Goal: Information Seeking & Learning: Learn about a topic

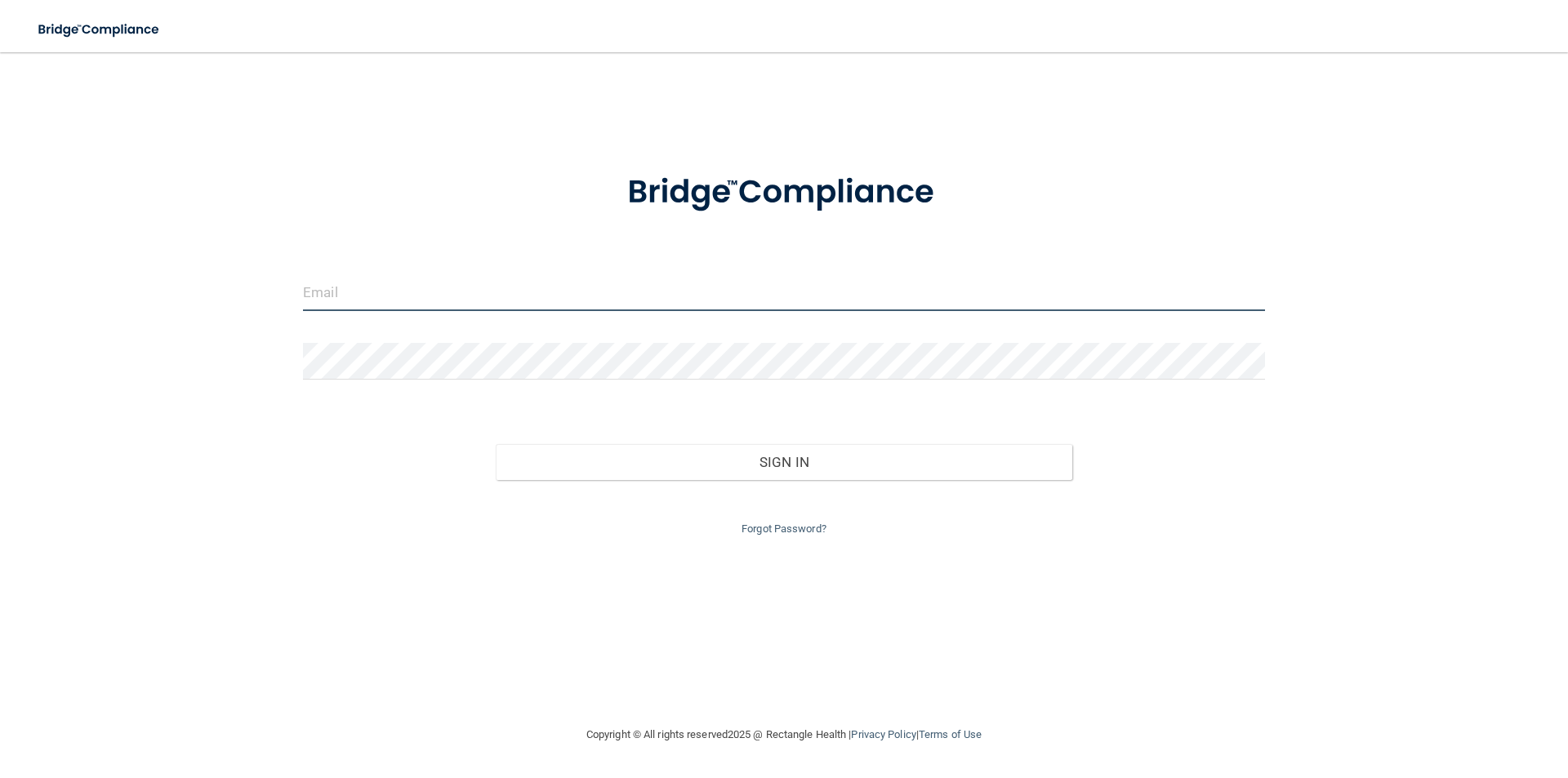
click at [320, 287] on input "email" at bounding box center [783, 292] width 962 height 37
type input "[EMAIL_ADDRESS][DOMAIN_NAME]"
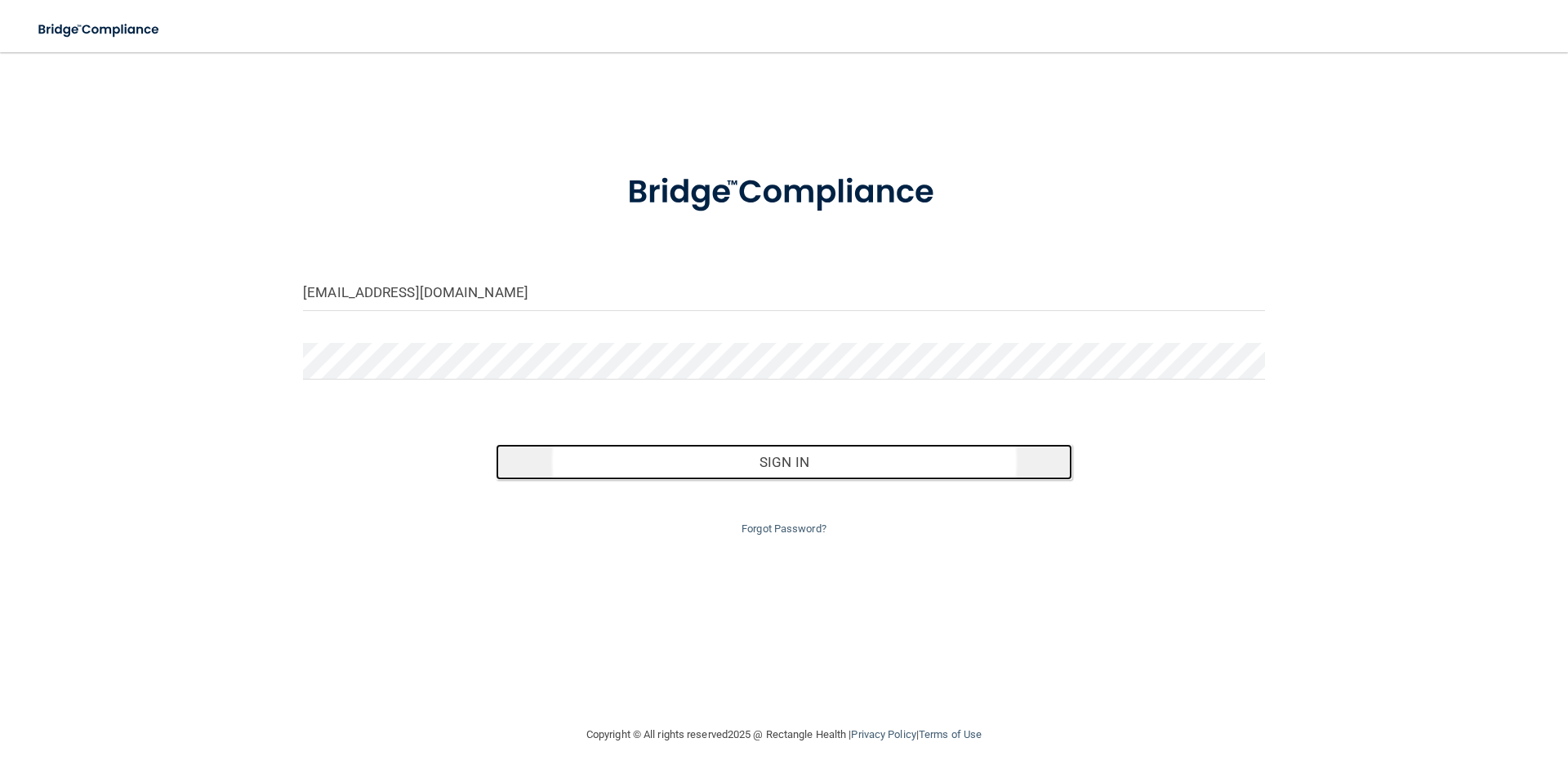
click at [810, 463] on button "Sign In" at bounding box center [784, 462] width 578 height 36
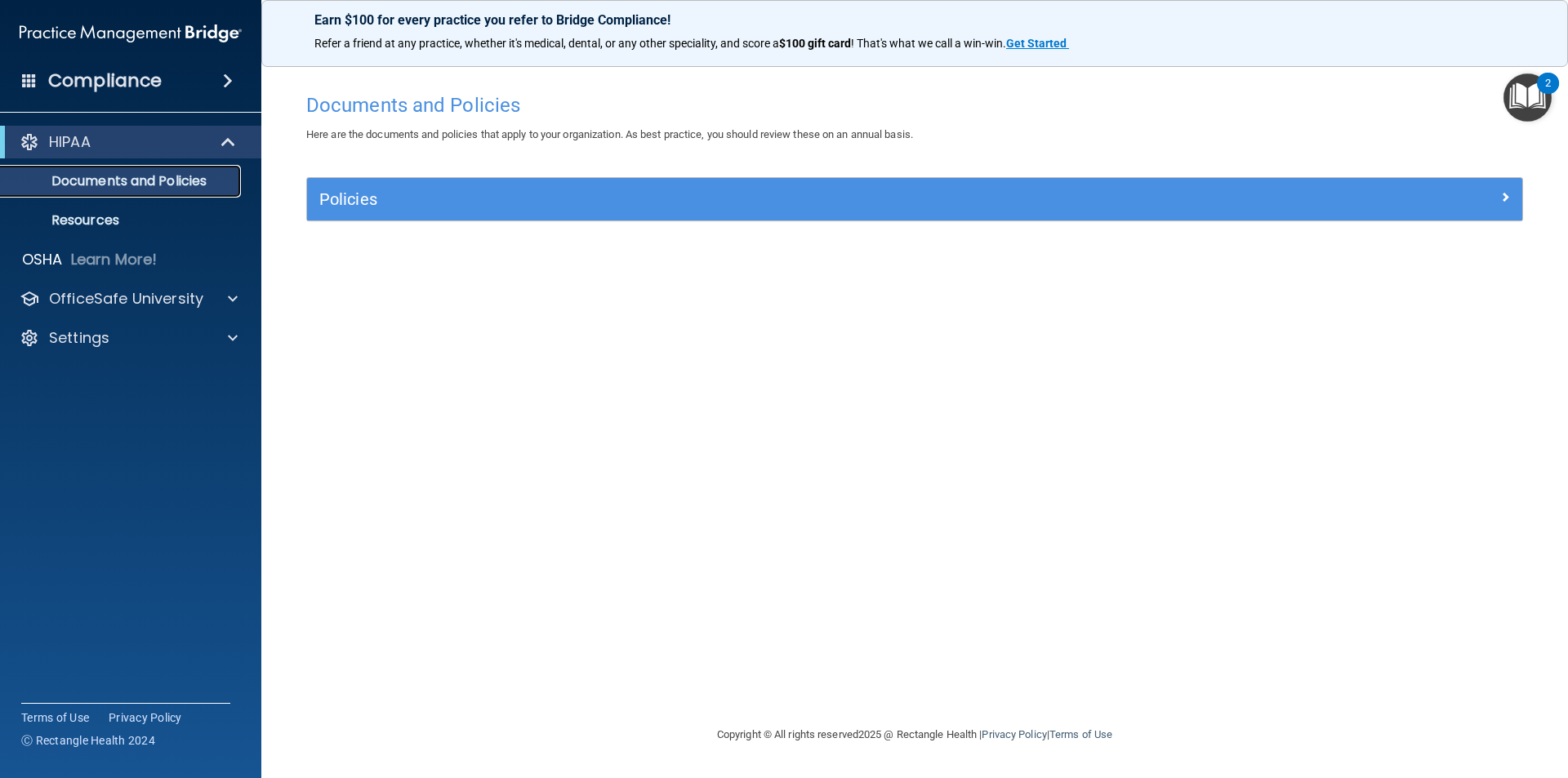
click at [189, 181] on p "Documents and Policies" at bounding box center [121, 181] width 223 height 17
click at [228, 140] on span at bounding box center [230, 142] width 14 height 19
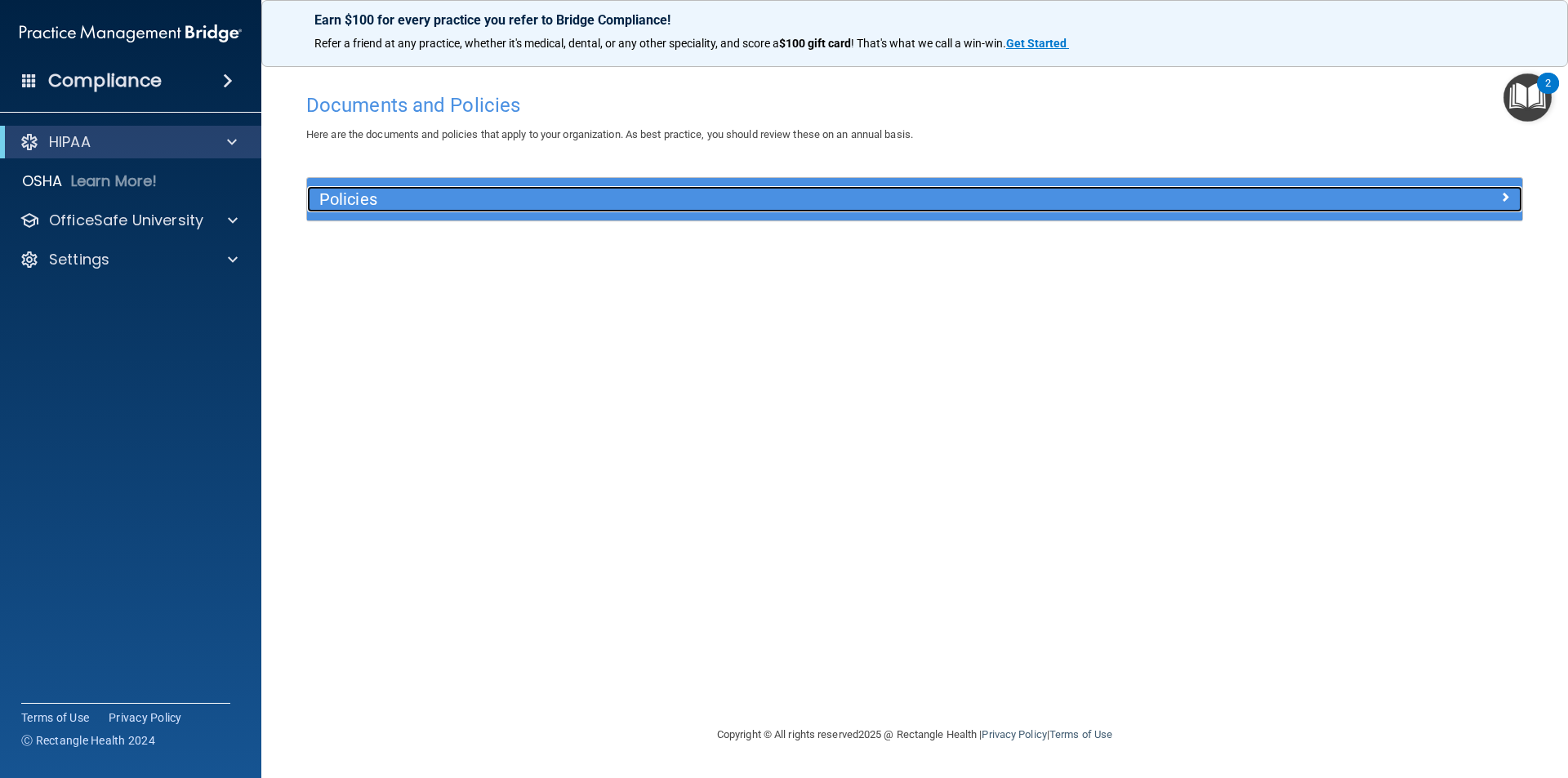
click at [1506, 193] on span at bounding box center [1504, 196] width 10 height 19
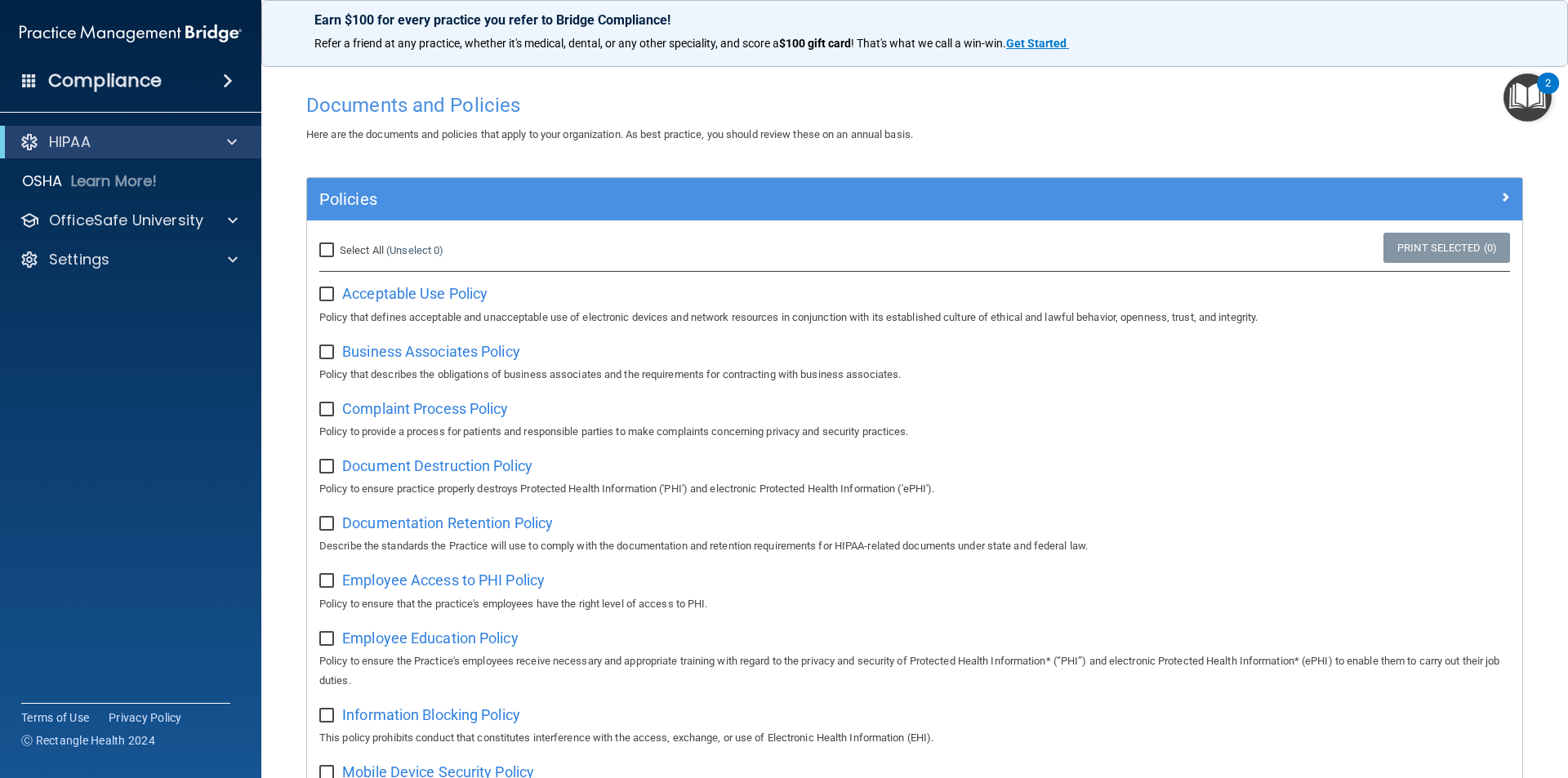
click at [1527, 105] on img "Open Resource Center, 2 new notifications" at bounding box center [1527, 97] width 48 height 48
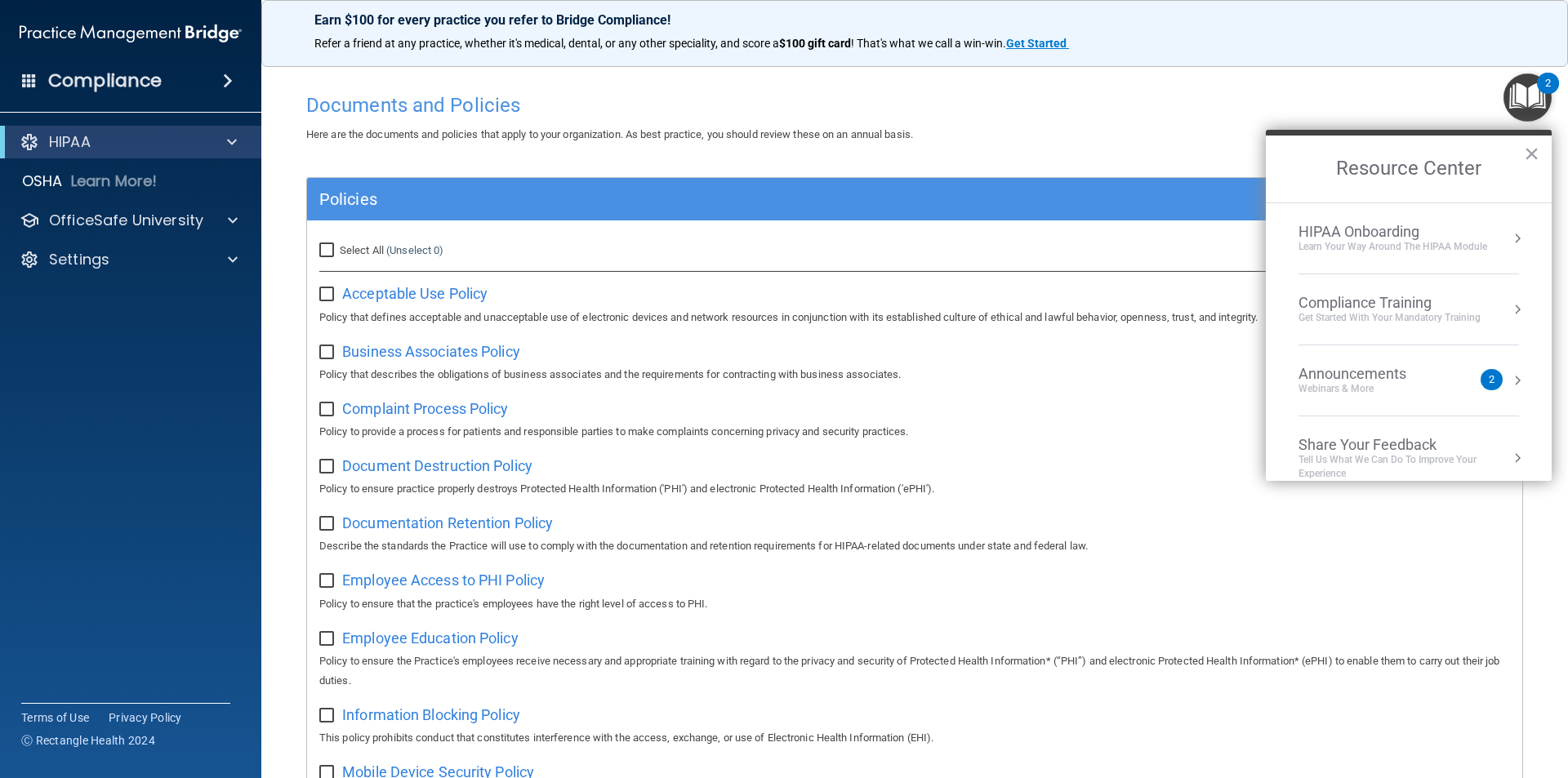
click at [1509, 381] on button "Resource Center" at bounding box center [1517, 380] width 17 height 17
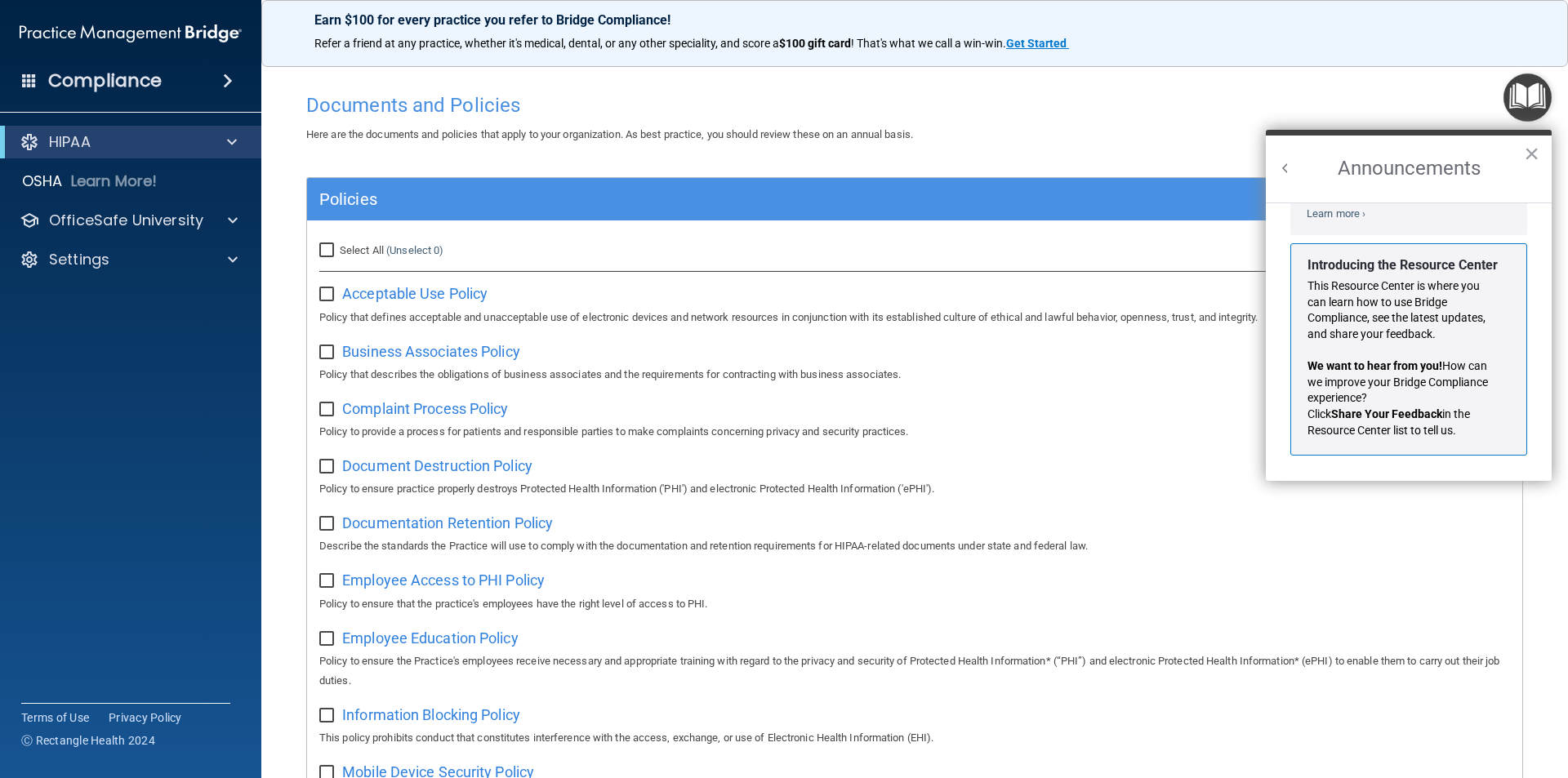
scroll to position [287, 0]
click at [1532, 149] on button "×" at bounding box center [1531, 154] width 16 height 26
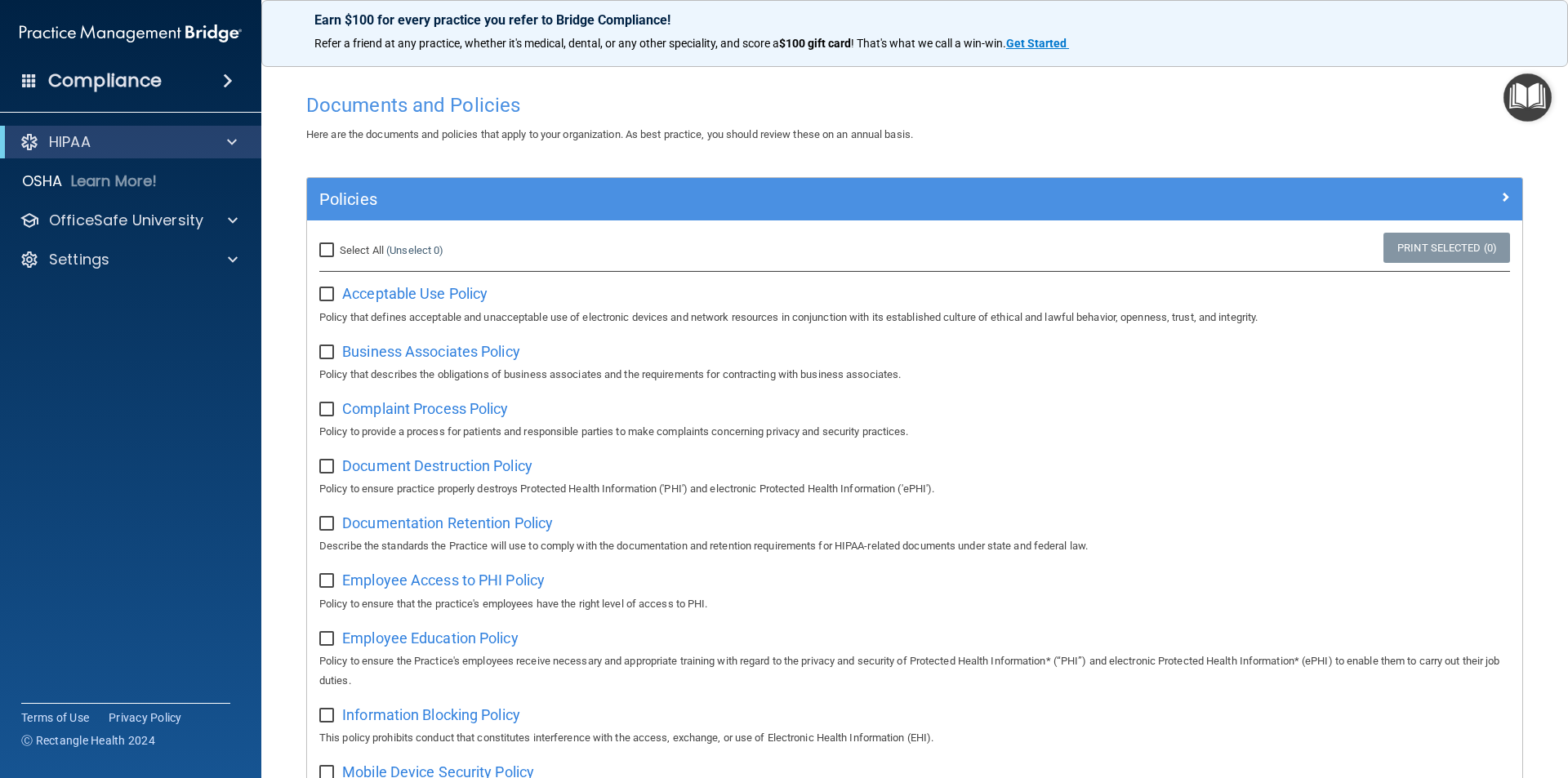
click at [232, 79] on span at bounding box center [228, 80] width 10 height 19
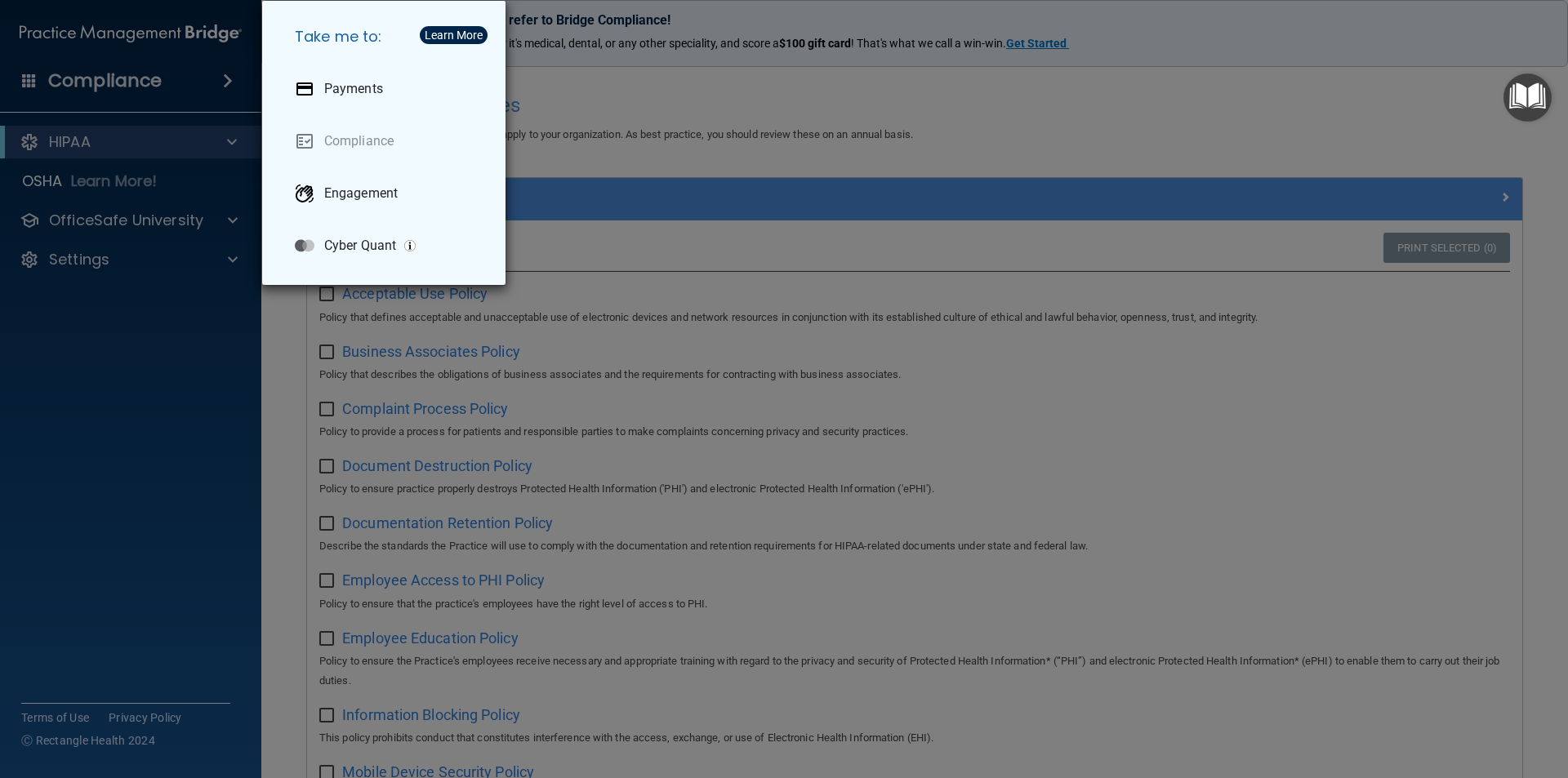
click at [197, 321] on div "Take me to: Payments Compliance Engagement Cyber Quant" at bounding box center [784, 389] width 1568 height 778
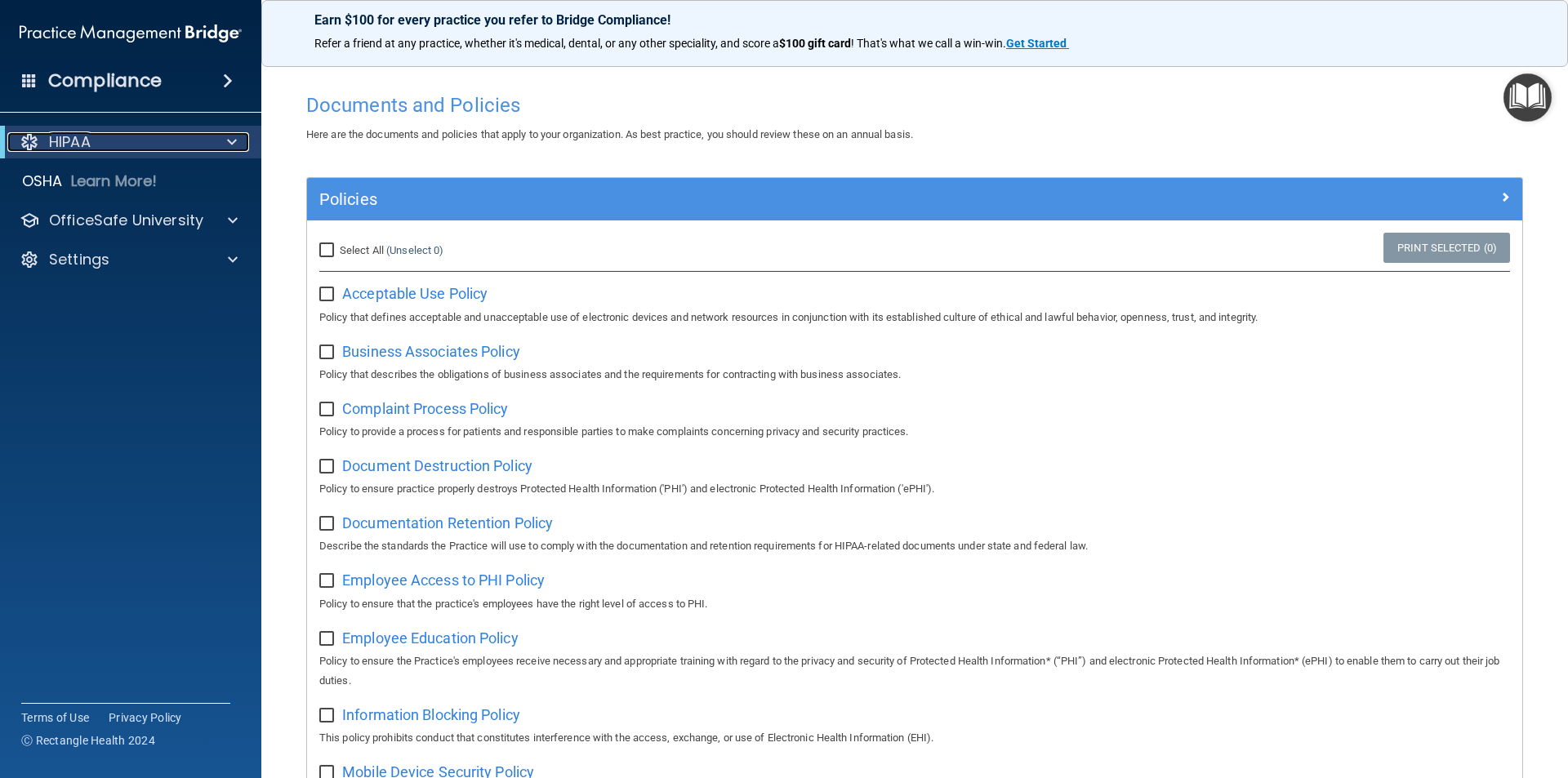
click at [227, 137] on span at bounding box center [231, 142] width 10 height 19
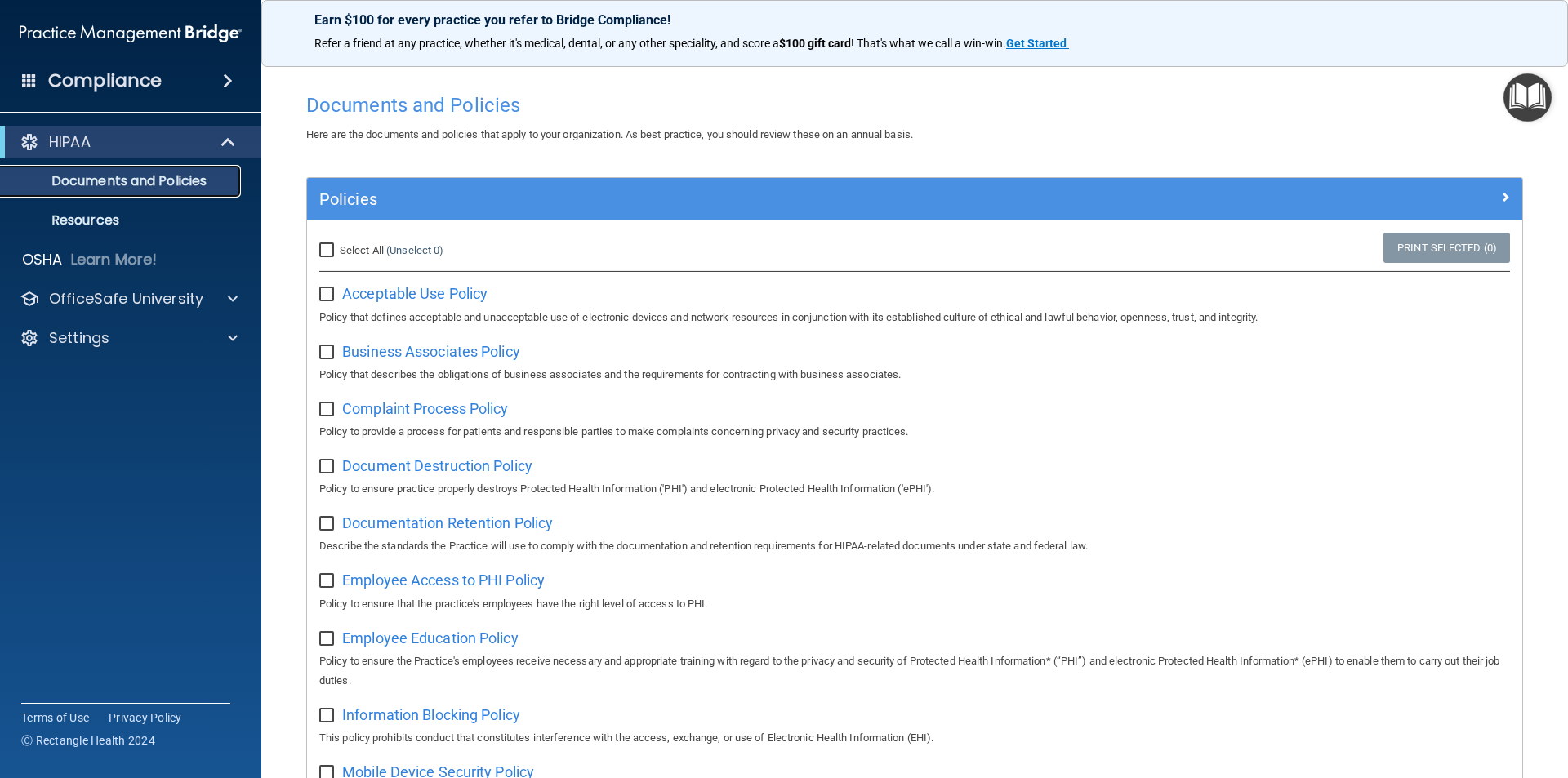
click at [137, 179] on p "Documents and Policies" at bounding box center [121, 181] width 223 height 17
click at [97, 227] on p "Resources" at bounding box center [121, 220] width 223 height 17
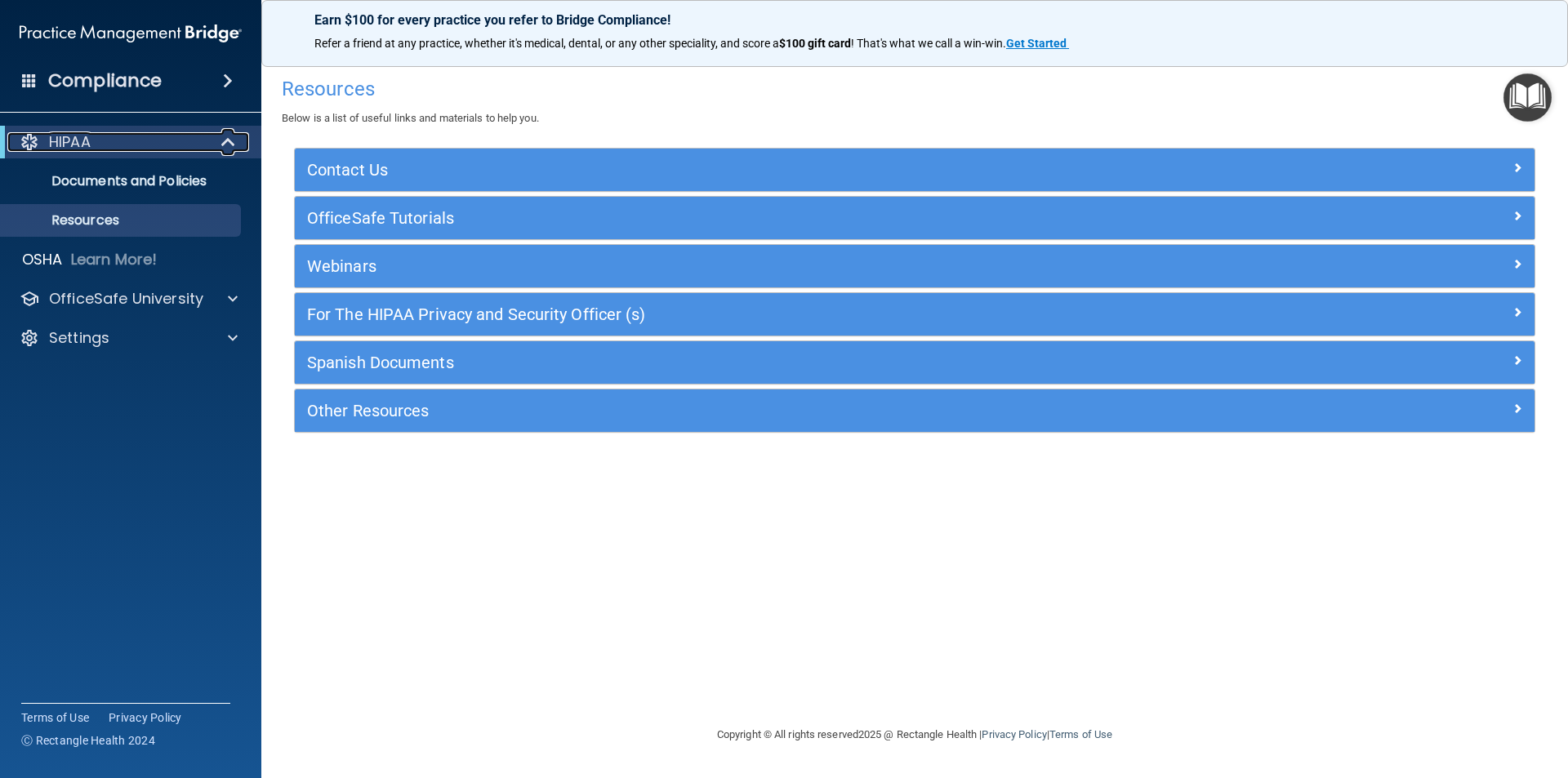
click at [228, 139] on span at bounding box center [230, 142] width 14 height 19
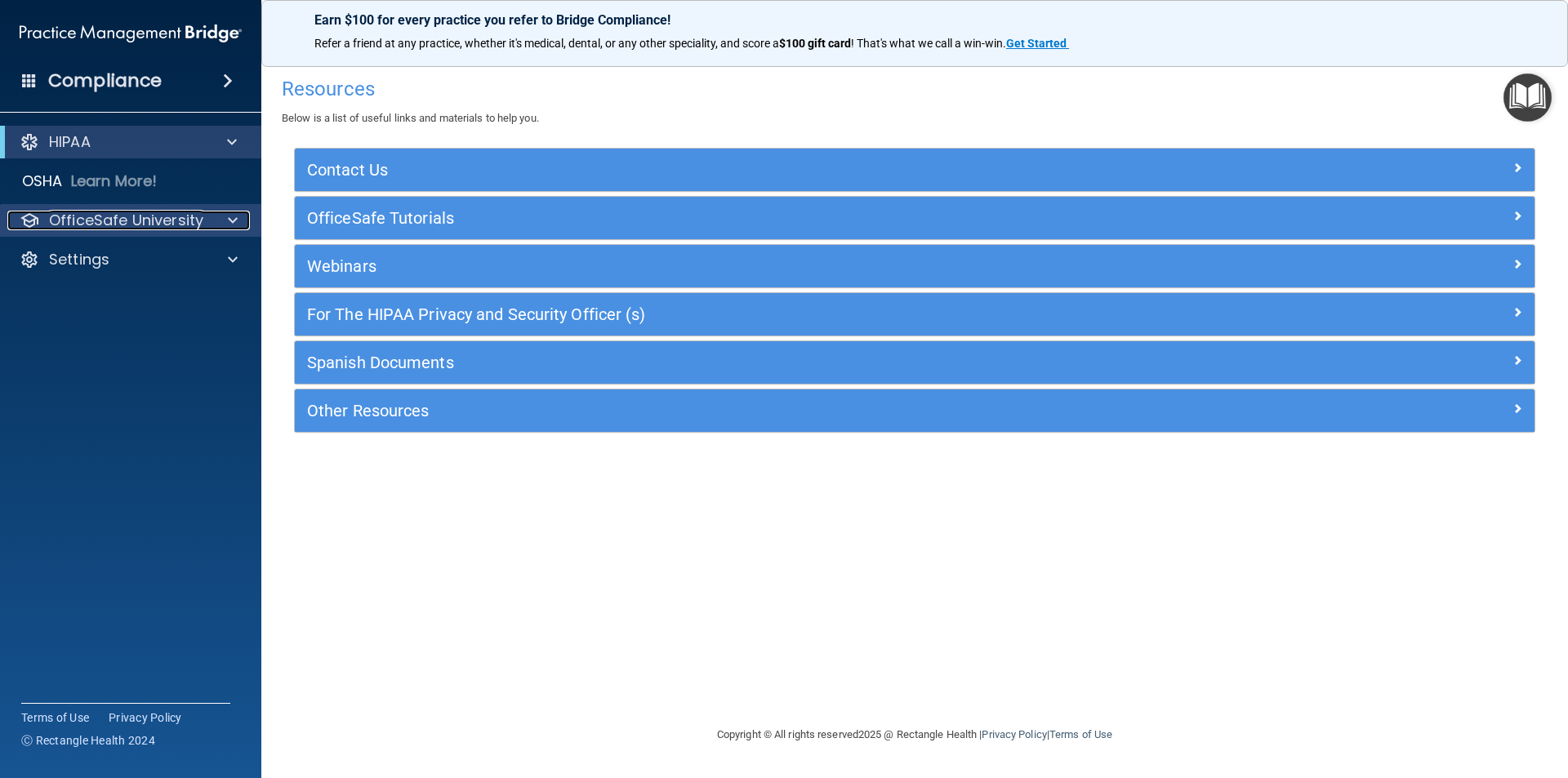
click at [231, 223] on span at bounding box center [232, 220] width 10 height 19
click at [234, 223] on span at bounding box center [232, 220] width 10 height 19
click at [28, 80] on span at bounding box center [30, 80] width 15 height 15
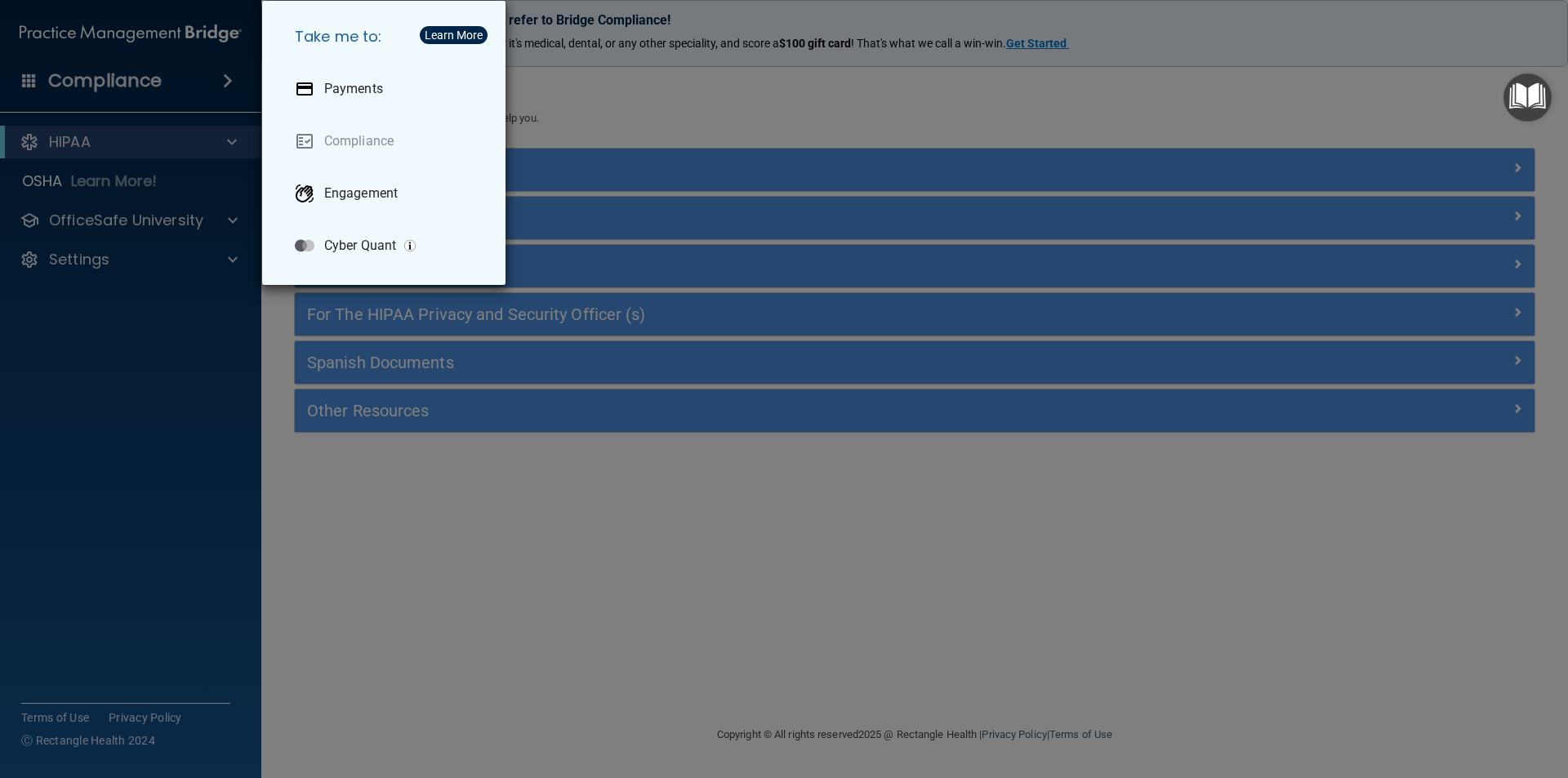
click at [148, 395] on div "Take me to: Payments Compliance Engagement Cyber Quant" at bounding box center [784, 389] width 1568 height 778
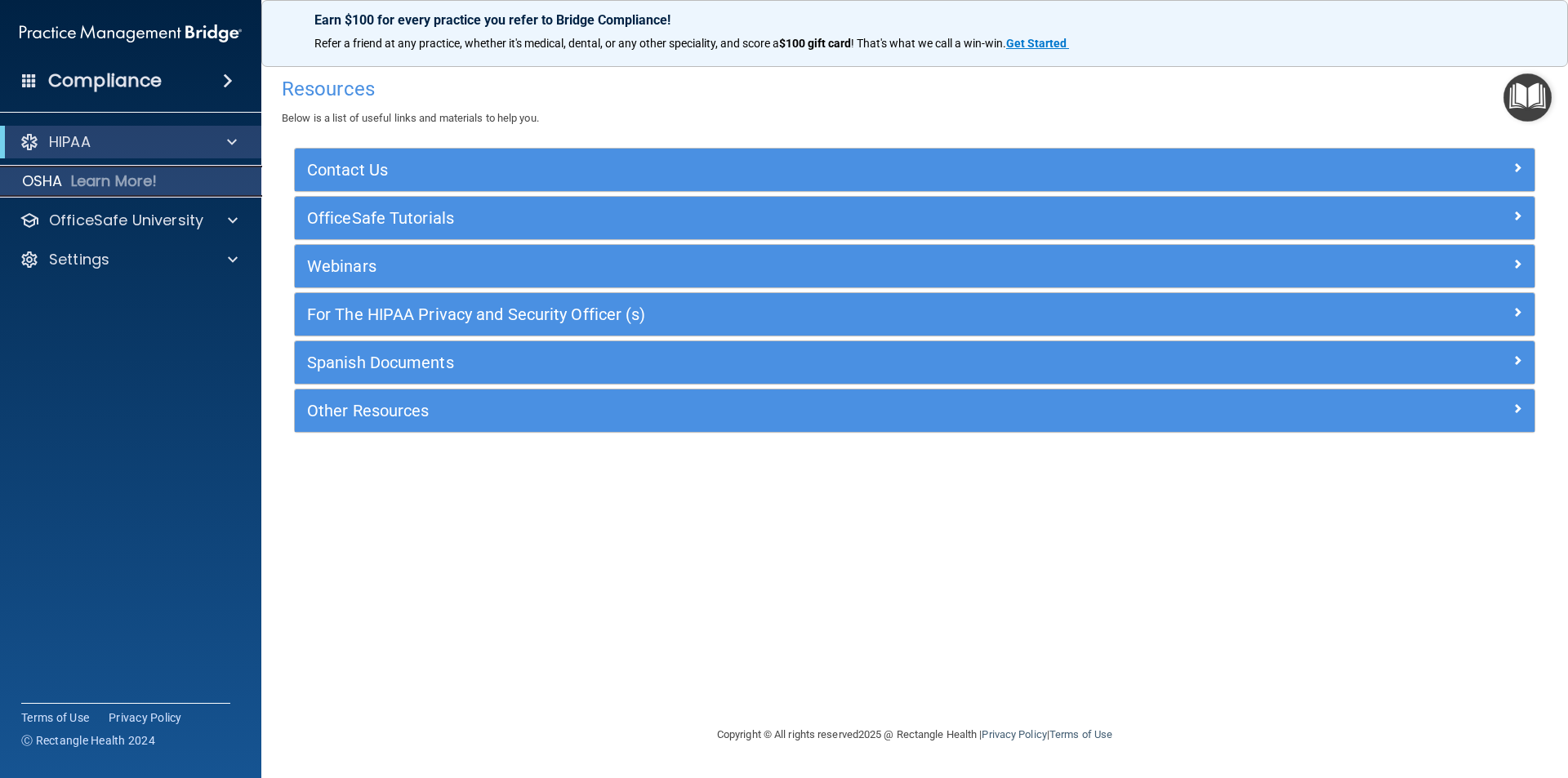
click at [31, 182] on p "OSHA" at bounding box center [43, 180] width 41 height 19
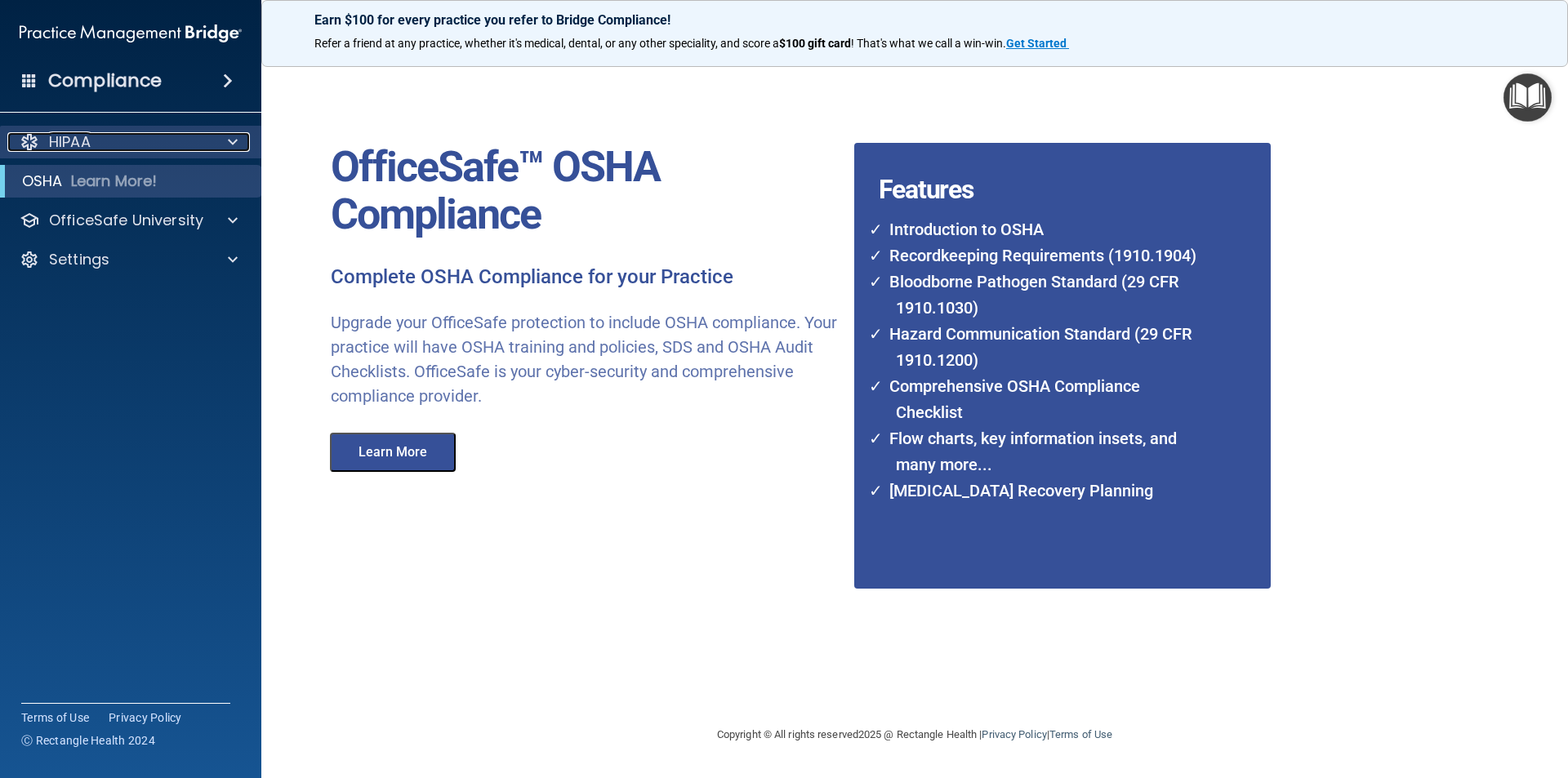
click at [238, 135] on div at bounding box center [230, 142] width 41 height 19
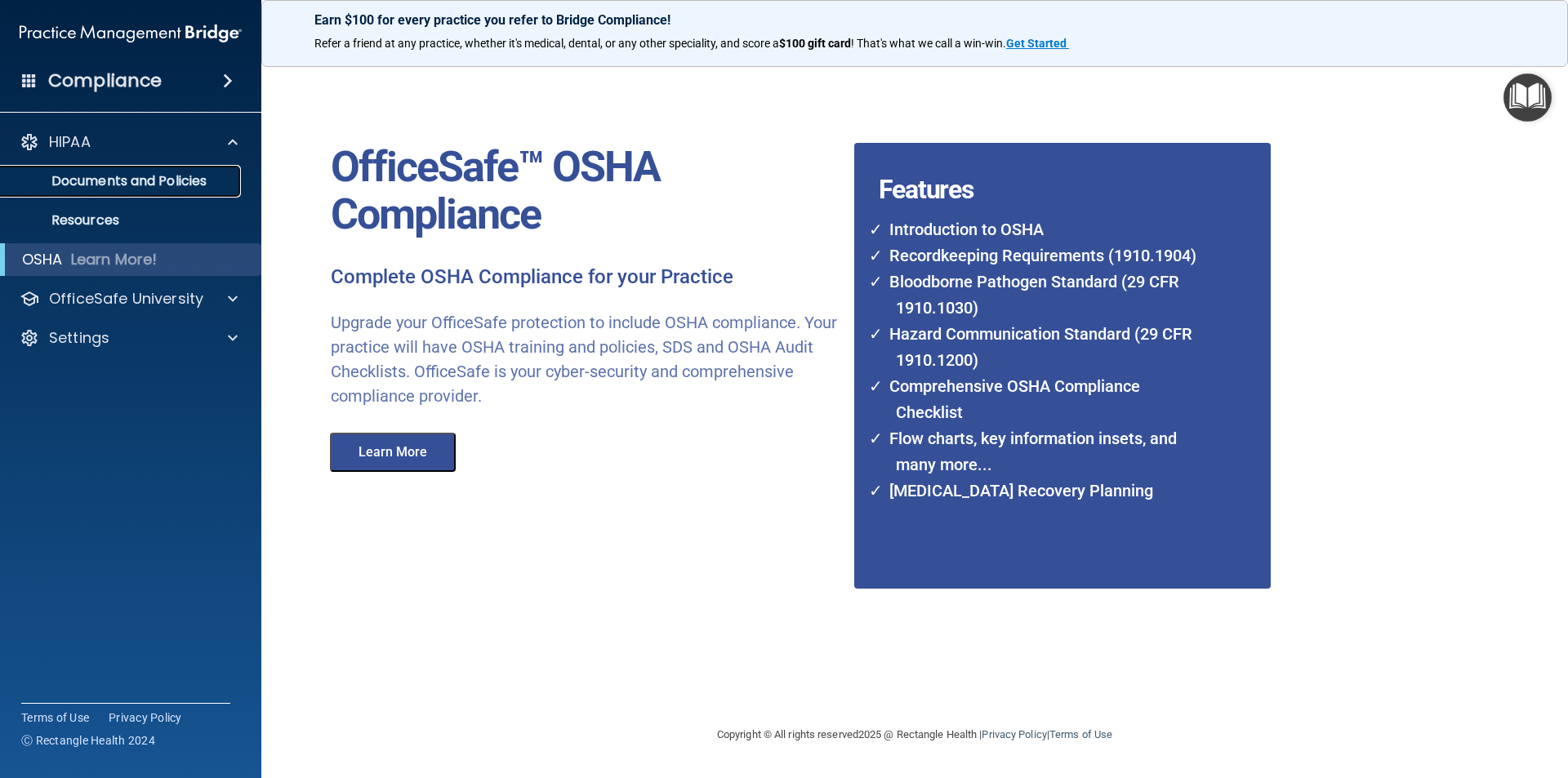
click at [199, 182] on p "Documents and Policies" at bounding box center [121, 181] width 223 height 17
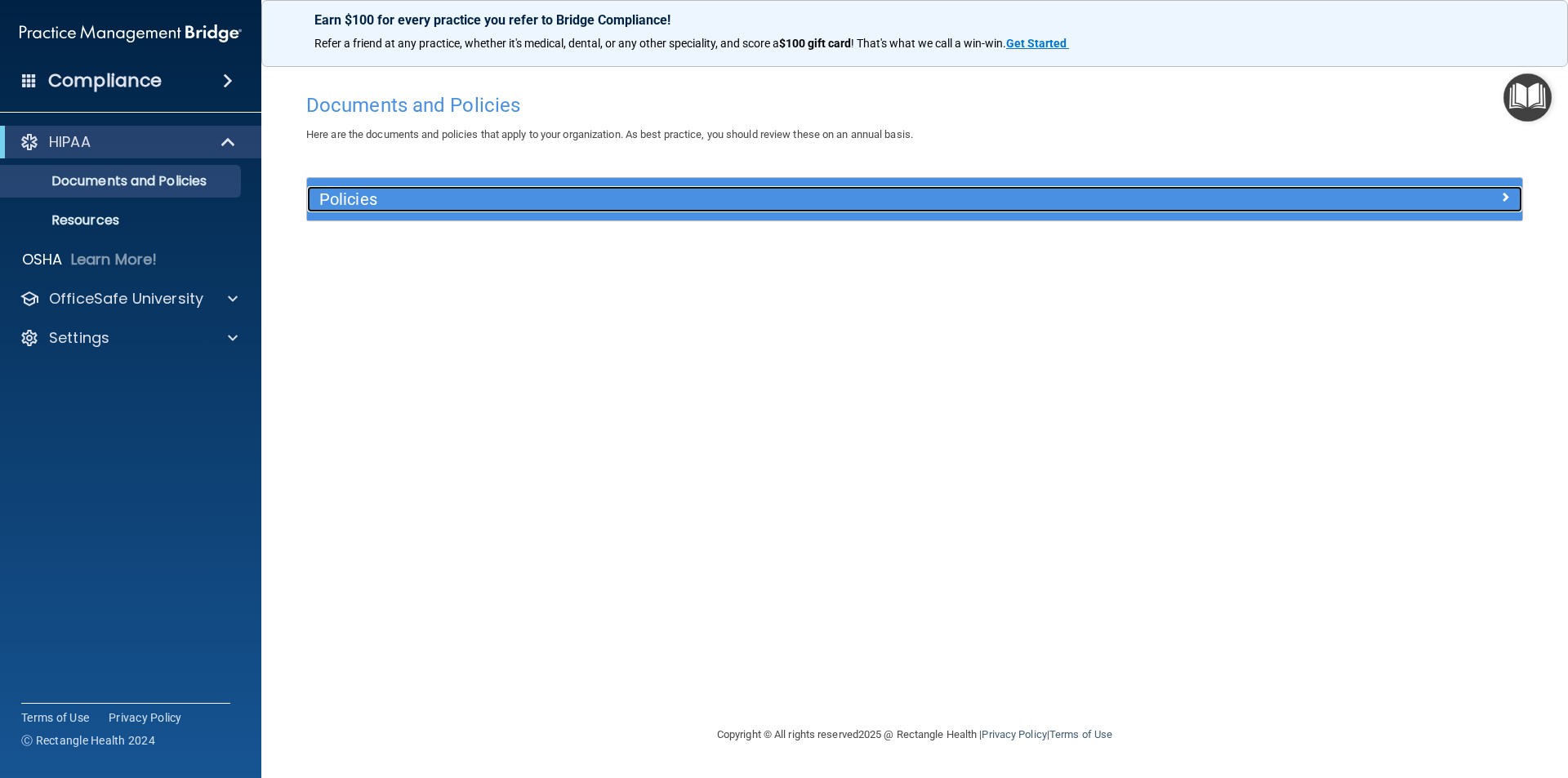
click at [1497, 194] on div at bounding box center [1370, 195] width 304 height 19
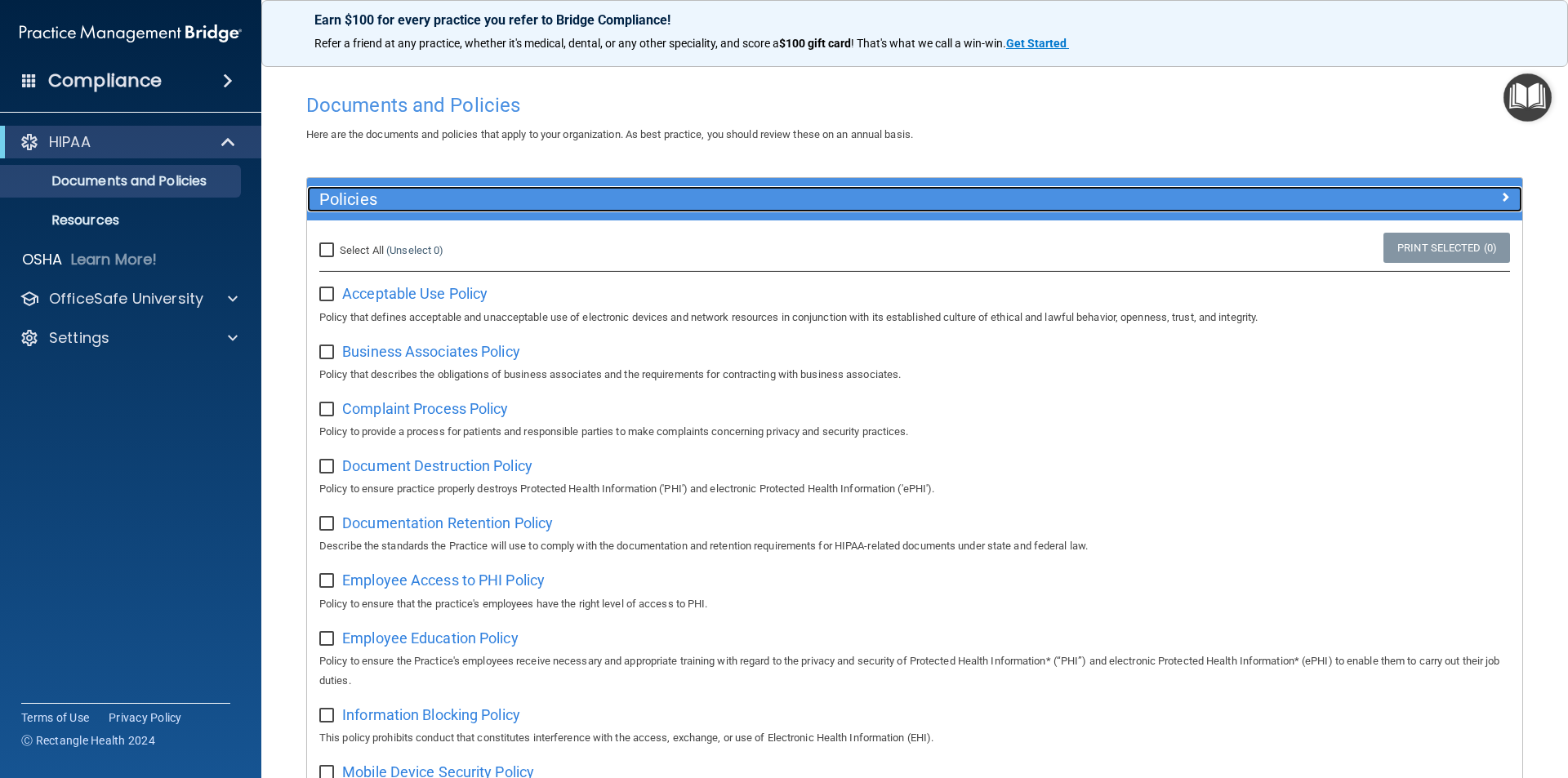
click at [355, 204] on h5 "Policies" at bounding box center [763, 199] width 887 height 18
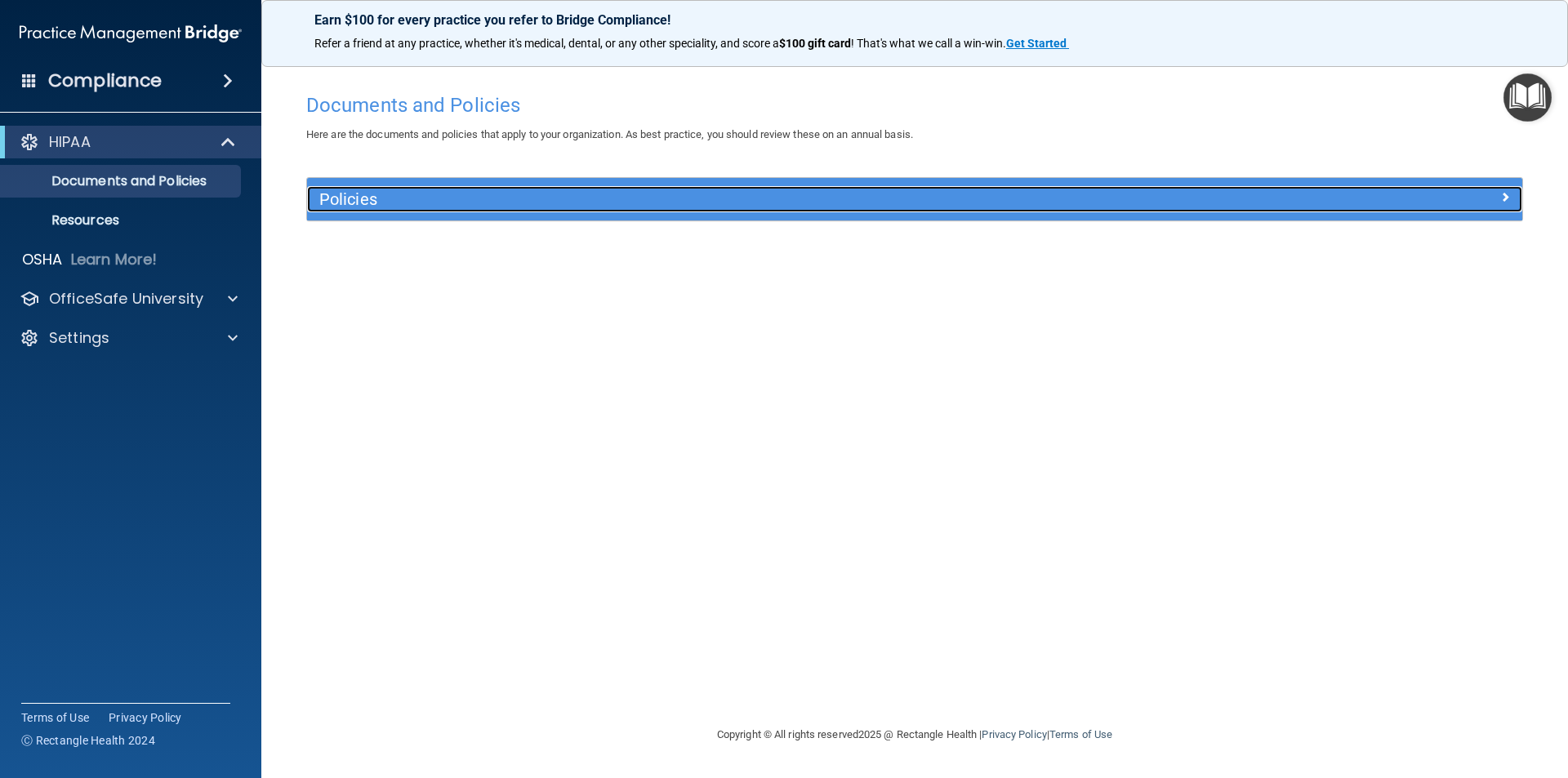
click at [1509, 195] on span at bounding box center [1504, 196] width 10 height 19
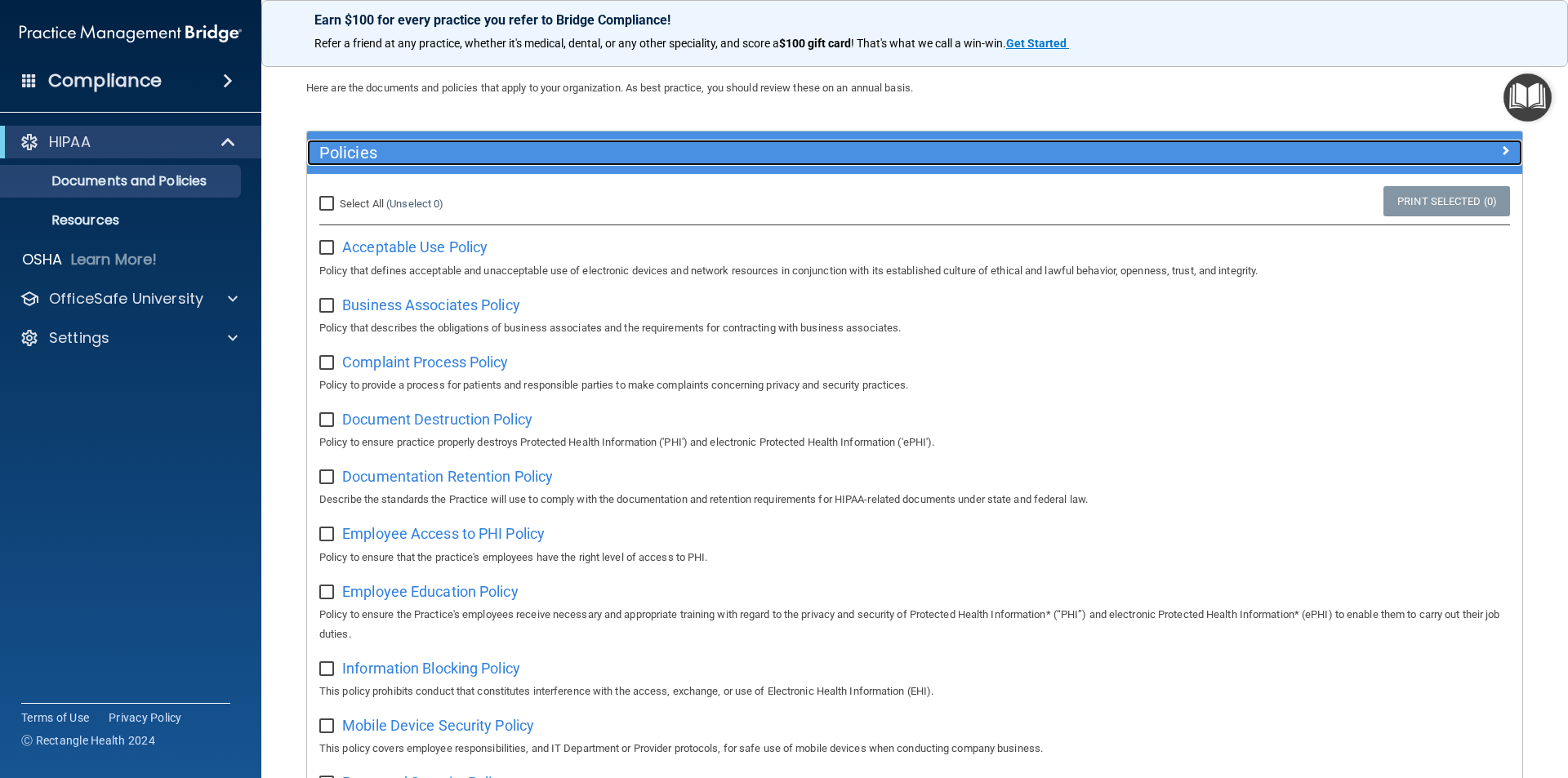
scroll to position [45, 0]
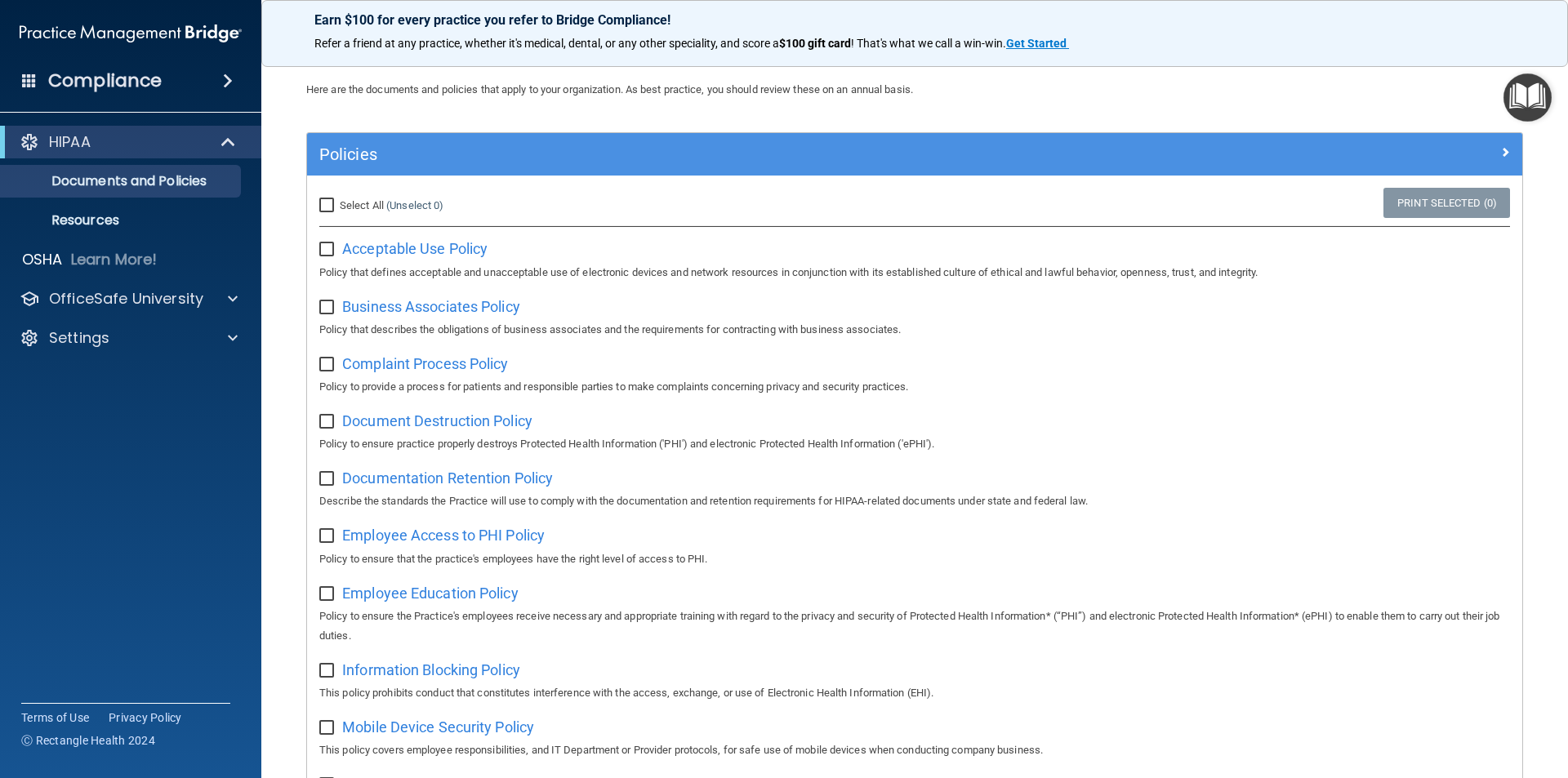
click at [1528, 95] on img "Open Resource Center" at bounding box center [1527, 97] width 48 height 48
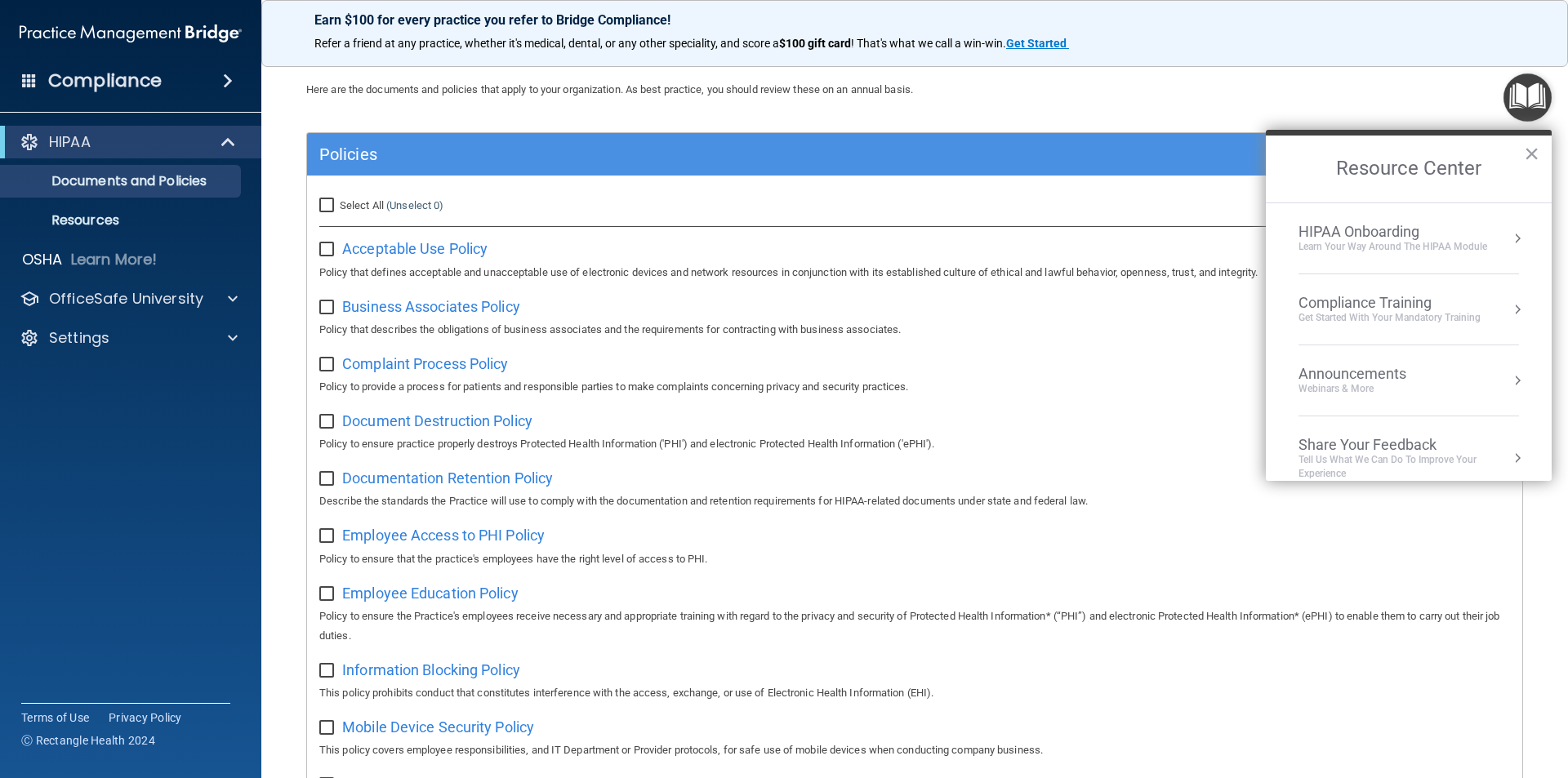
click at [1509, 238] on button "Resource Center" at bounding box center [1517, 239] width 17 height 17
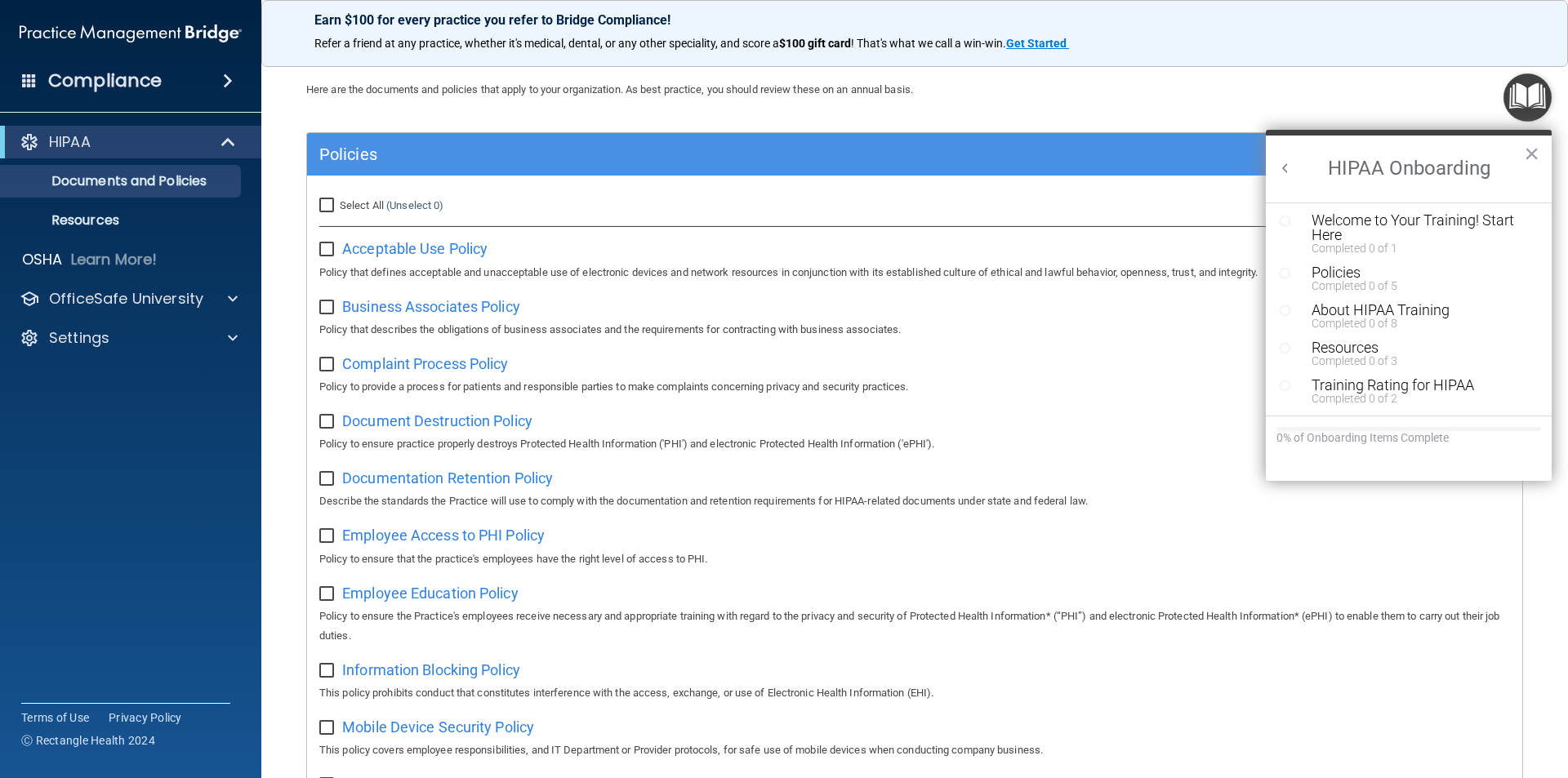
scroll to position [0, 0]
click at [1535, 148] on button "×" at bounding box center [1531, 154] width 16 height 26
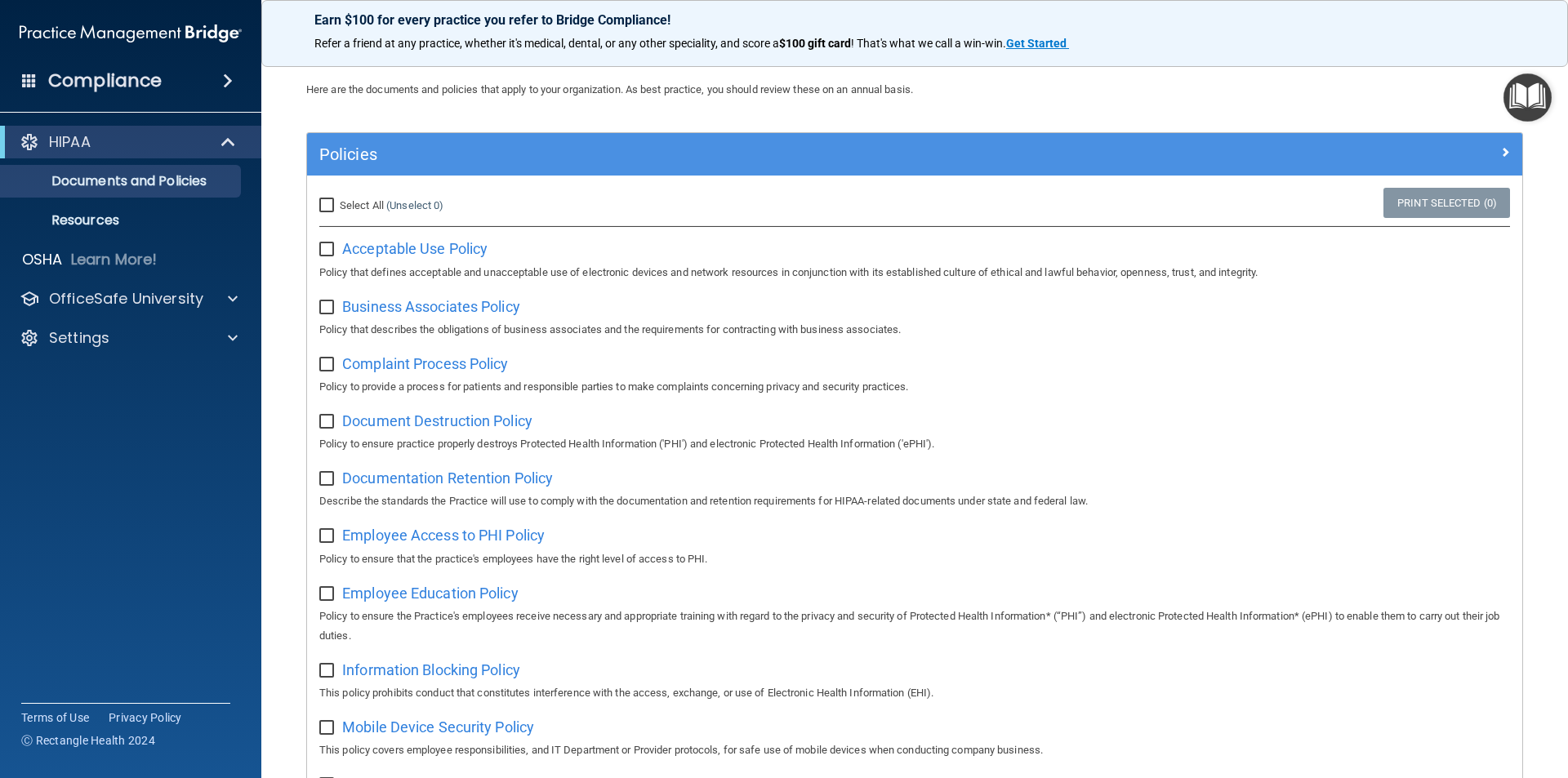
click at [1539, 100] on img "Open Resource Center" at bounding box center [1527, 97] width 48 height 48
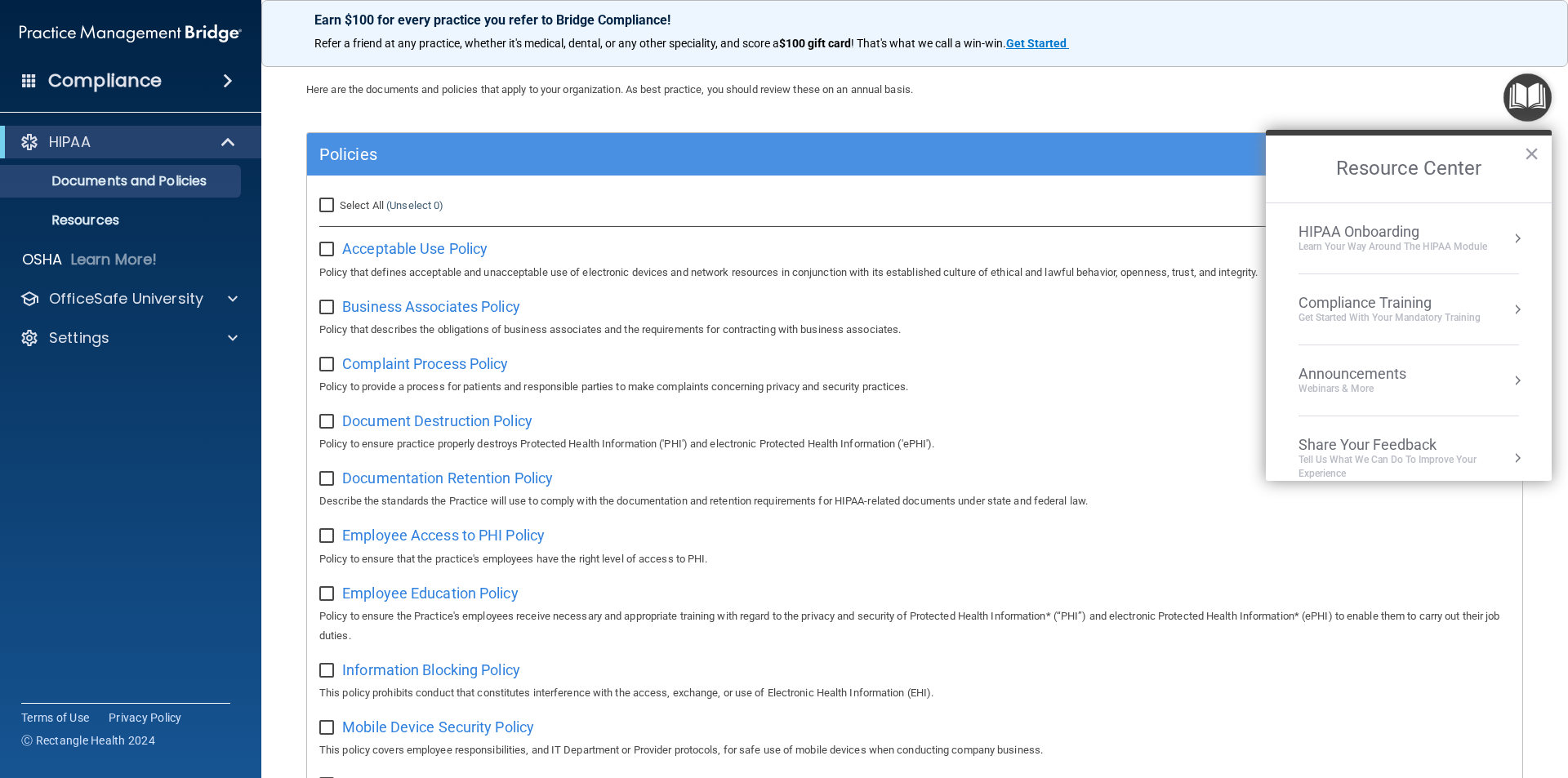
click at [1512, 308] on ol "HIPAA Onboarding Learn Your Way around the HIPAA module Compliance Training Get…" at bounding box center [1408, 341] width 286 height 278
click at [1509, 311] on button "Resource Center" at bounding box center [1517, 309] width 17 height 17
click at [1530, 150] on button "×" at bounding box center [1531, 154] width 16 height 26
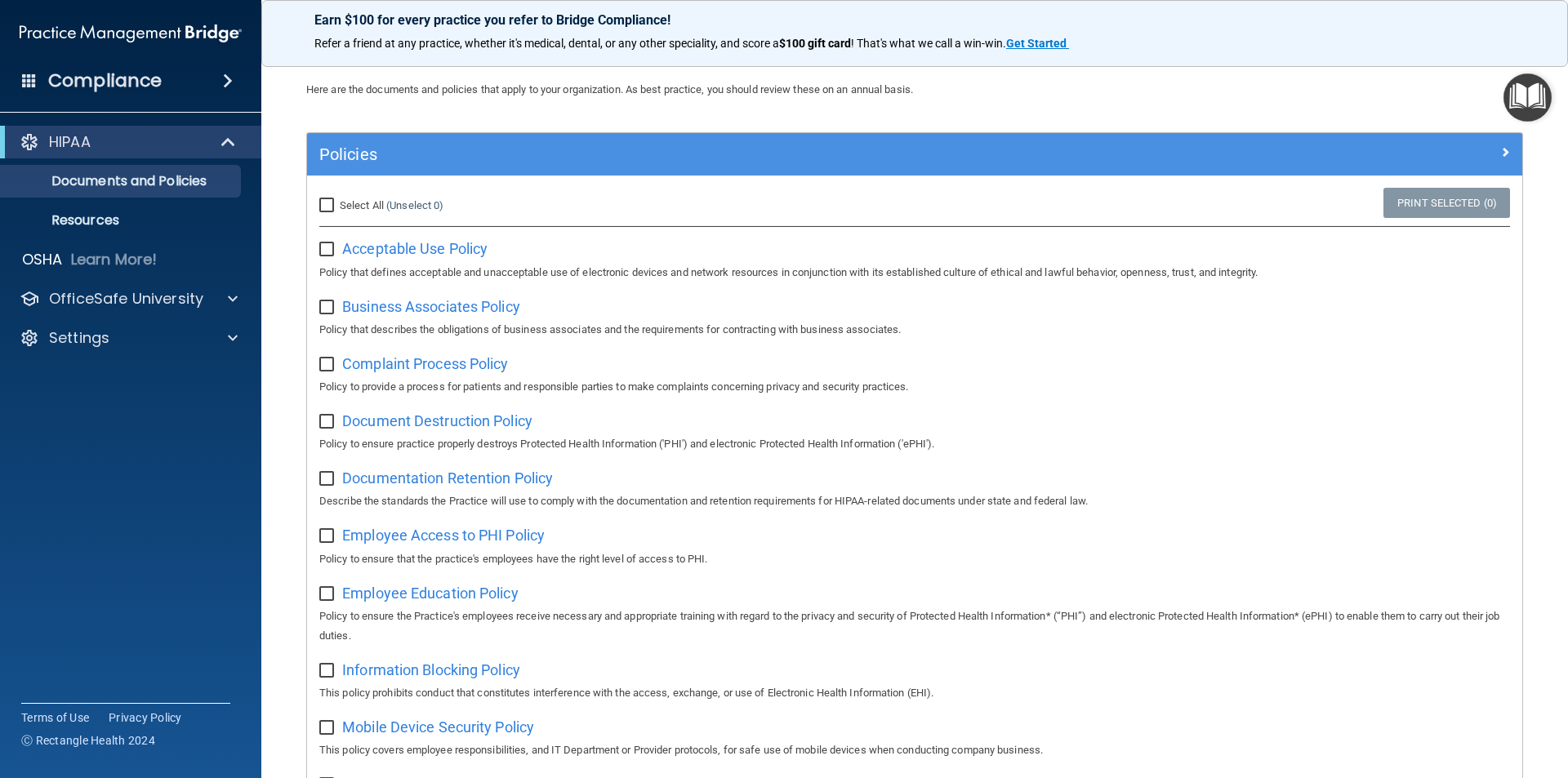
click at [1538, 100] on img "Open Resource Center" at bounding box center [1527, 97] width 48 height 48
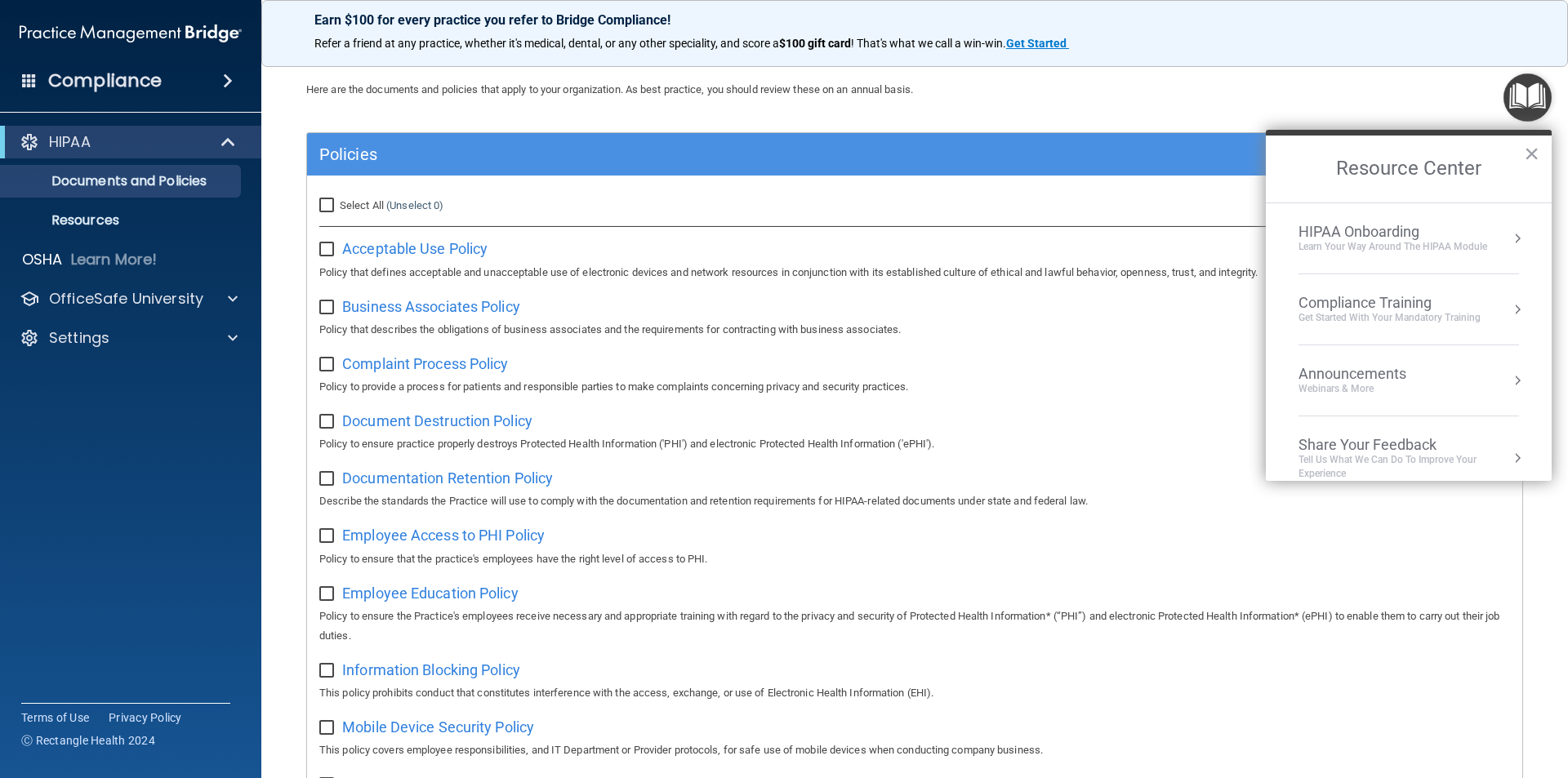
scroll to position [20, 0]
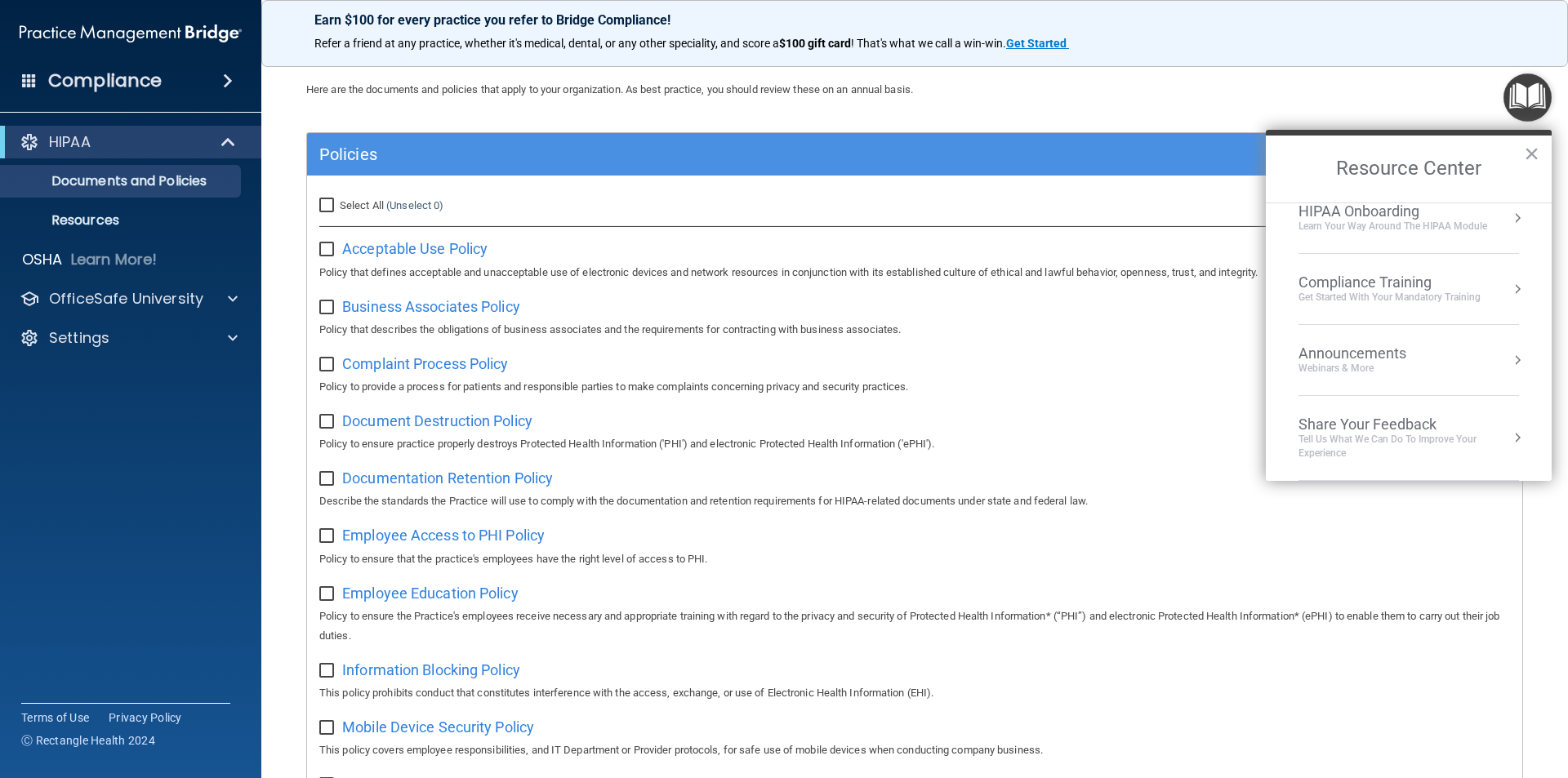
click at [1291, 86] on div "Here are the documents and policies that apply to your organization. As best pr…" at bounding box center [915, 89] width 1241 height 19
click at [232, 79] on span at bounding box center [228, 80] width 10 height 19
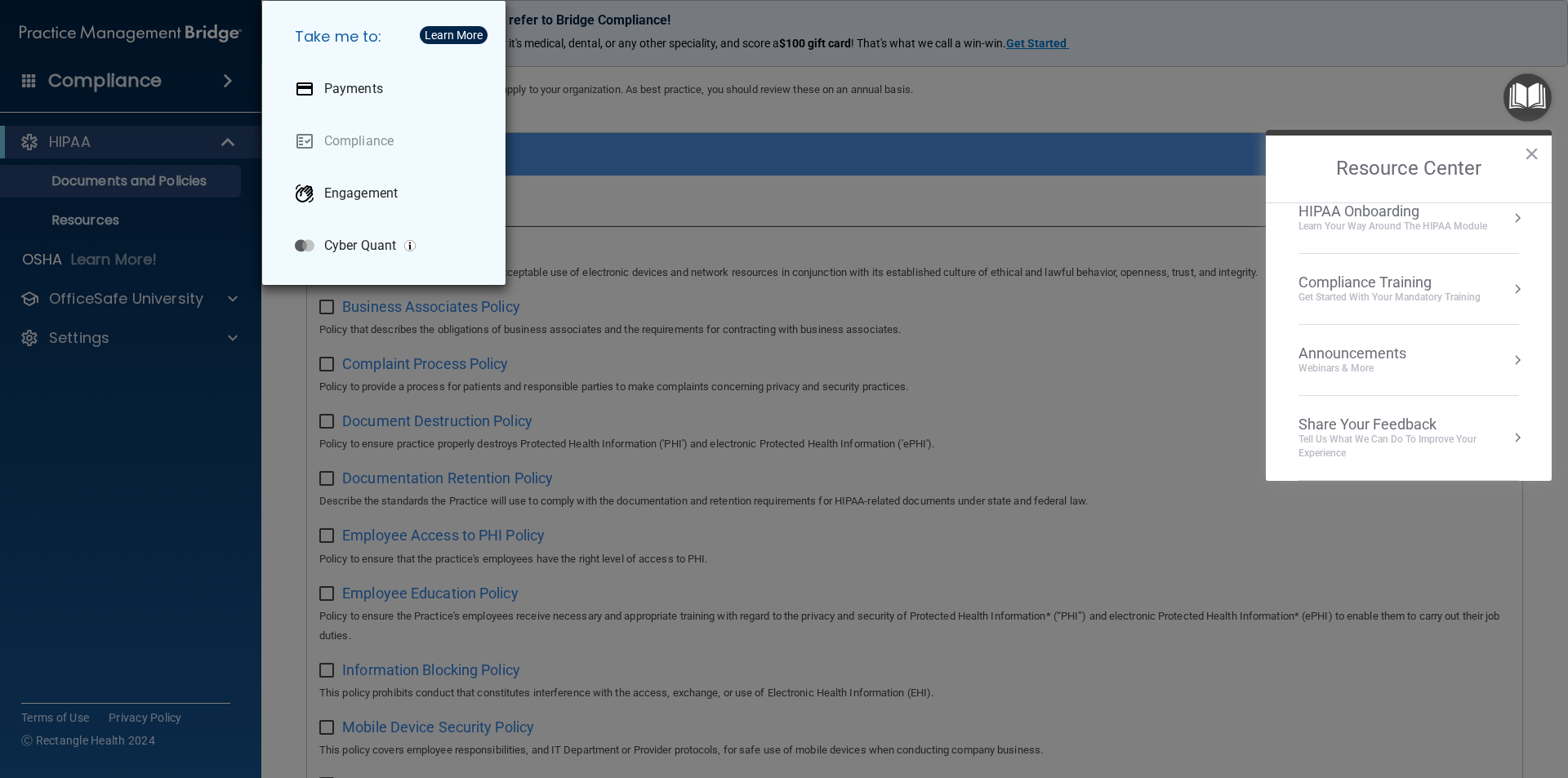
click at [191, 68] on div "Take me to: Payments Compliance Engagement Cyber Quant" at bounding box center [784, 389] width 1568 height 778
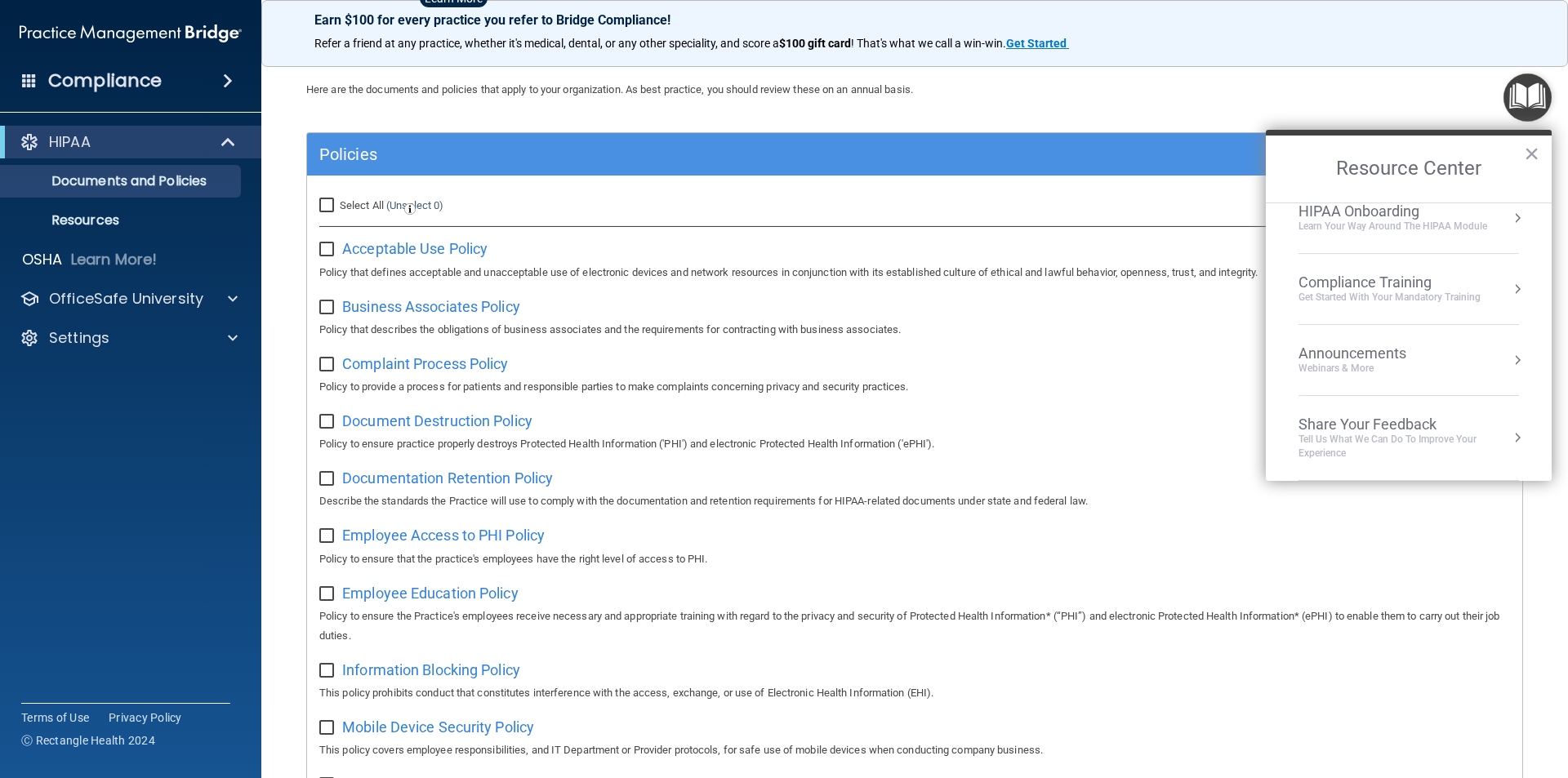
click at [25, 81] on span at bounding box center [30, 80] width 15 height 15
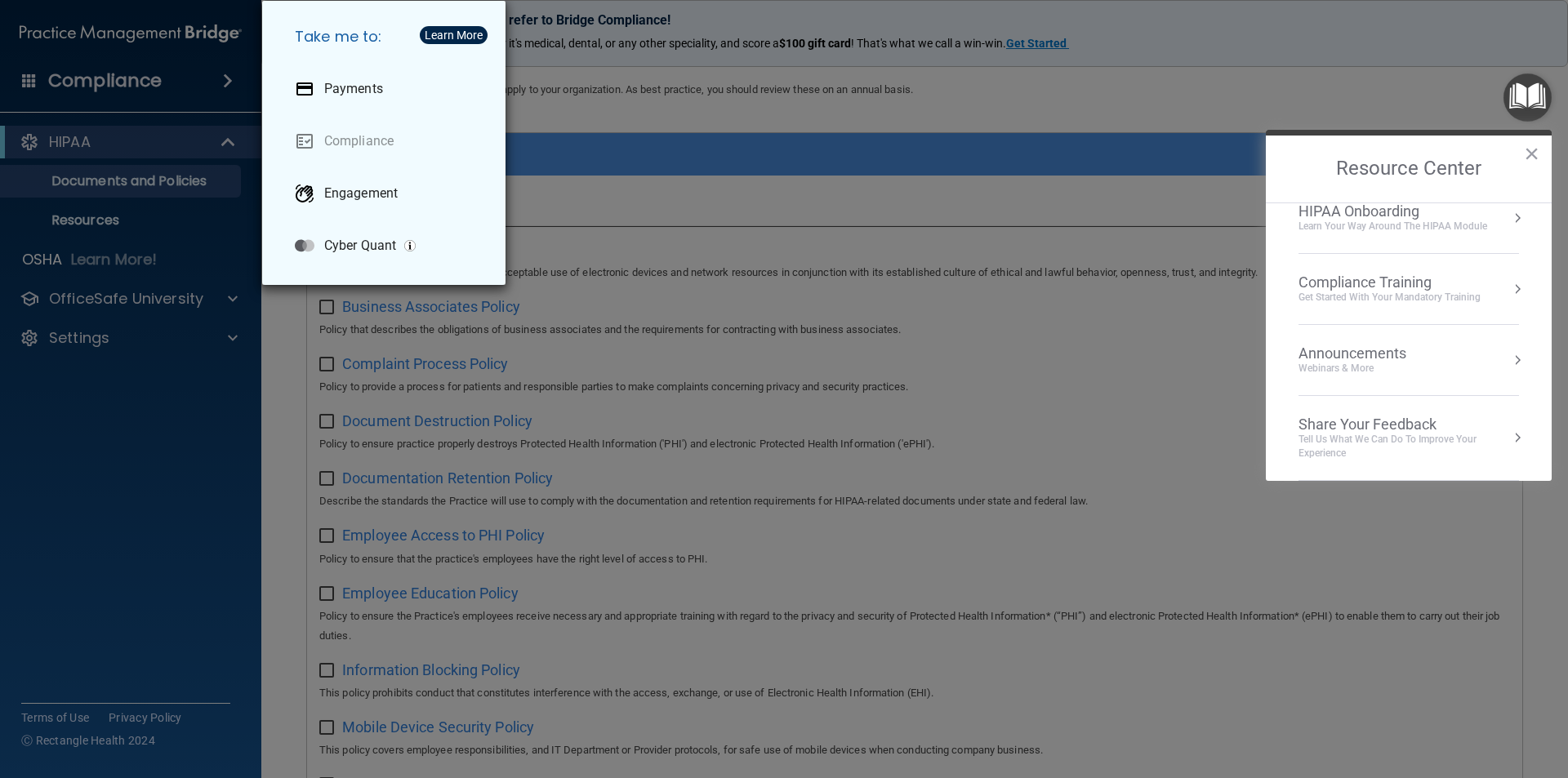
click at [176, 390] on div "Take me to: Payments Compliance Engagement Cyber Quant" at bounding box center [784, 389] width 1568 height 778
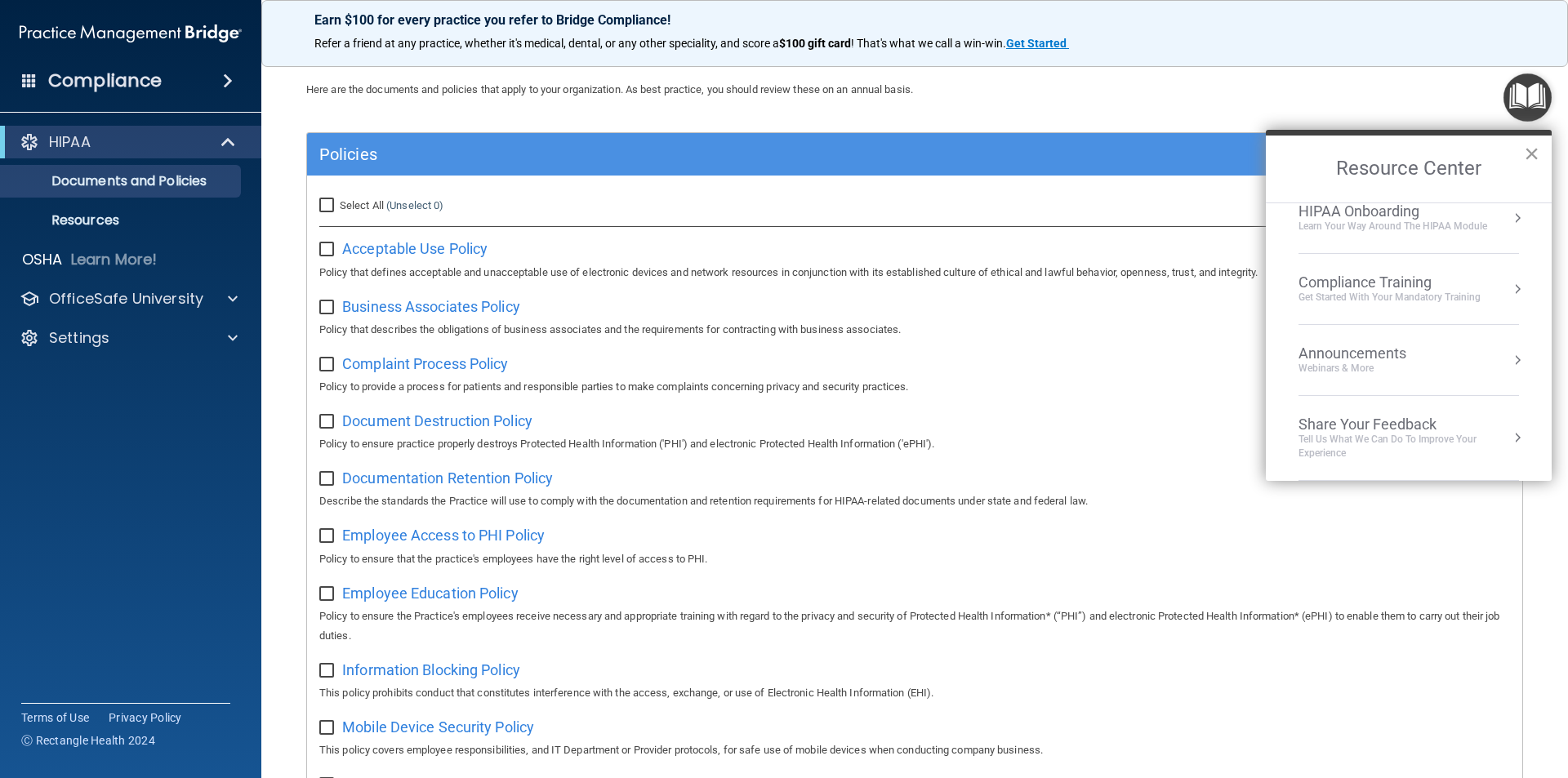
click at [1528, 155] on button "×" at bounding box center [1531, 154] width 16 height 26
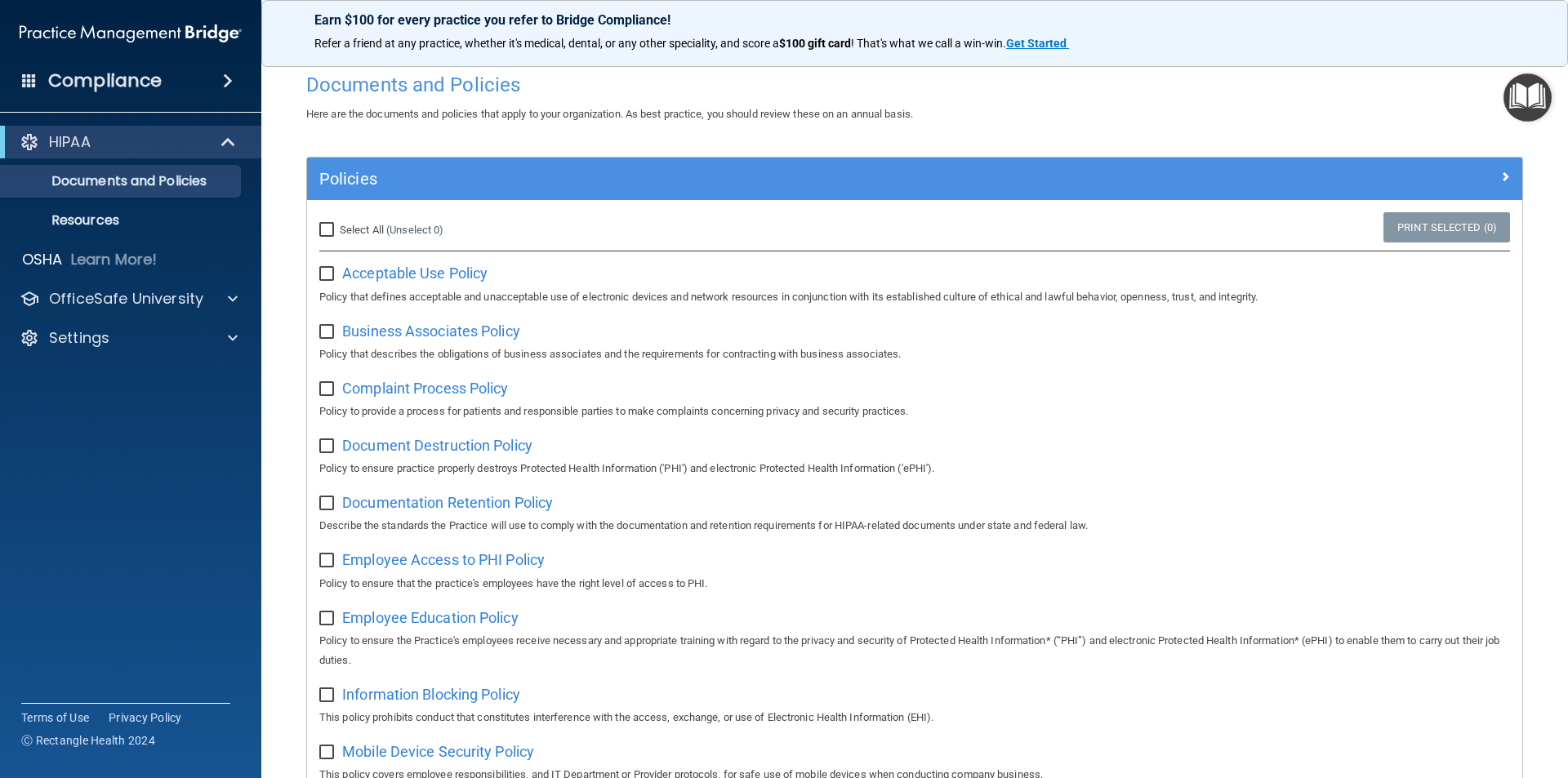
scroll to position [13, 0]
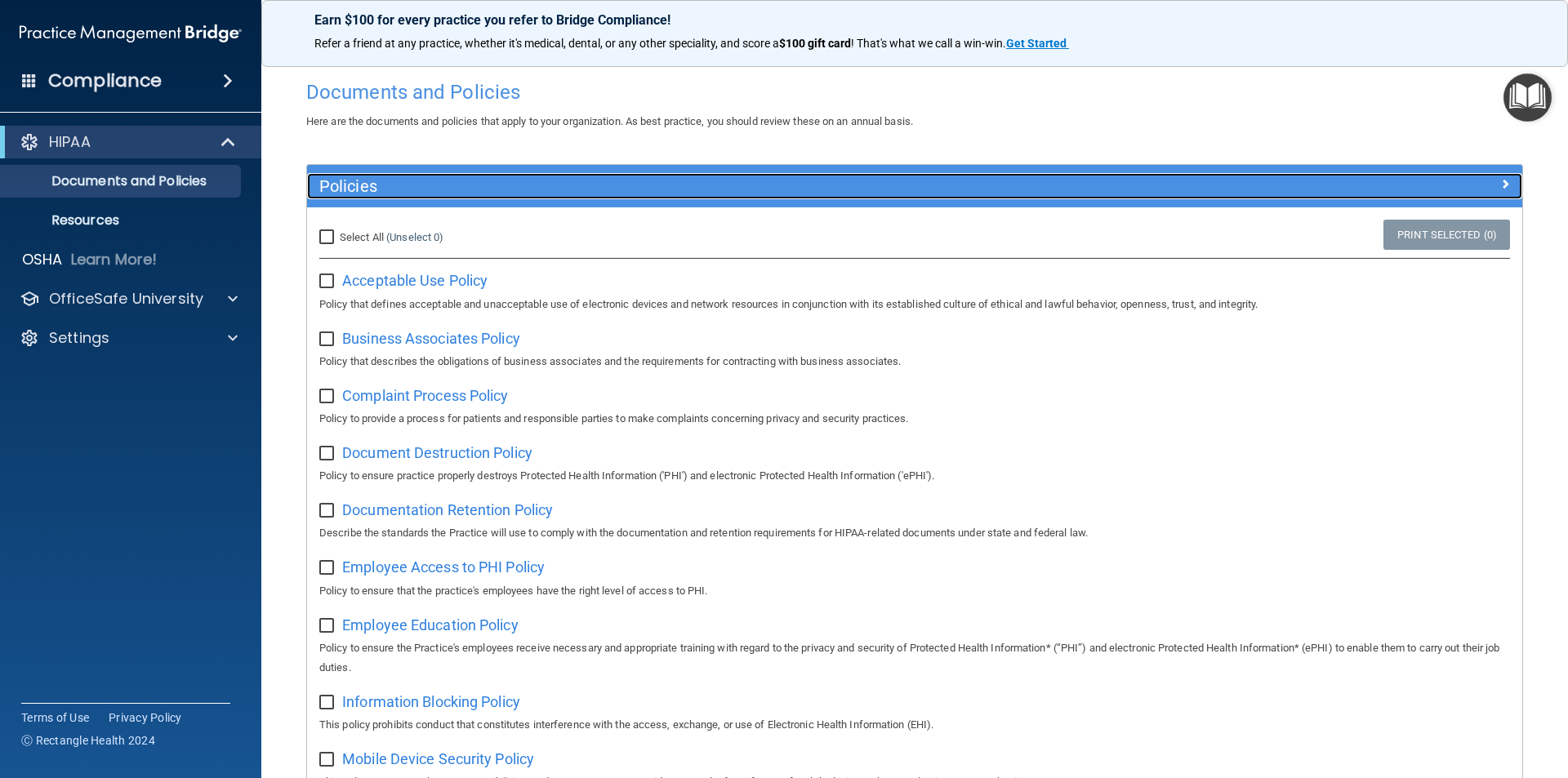
click at [1504, 182] on div at bounding box center [1370, 182] width 304 height 19
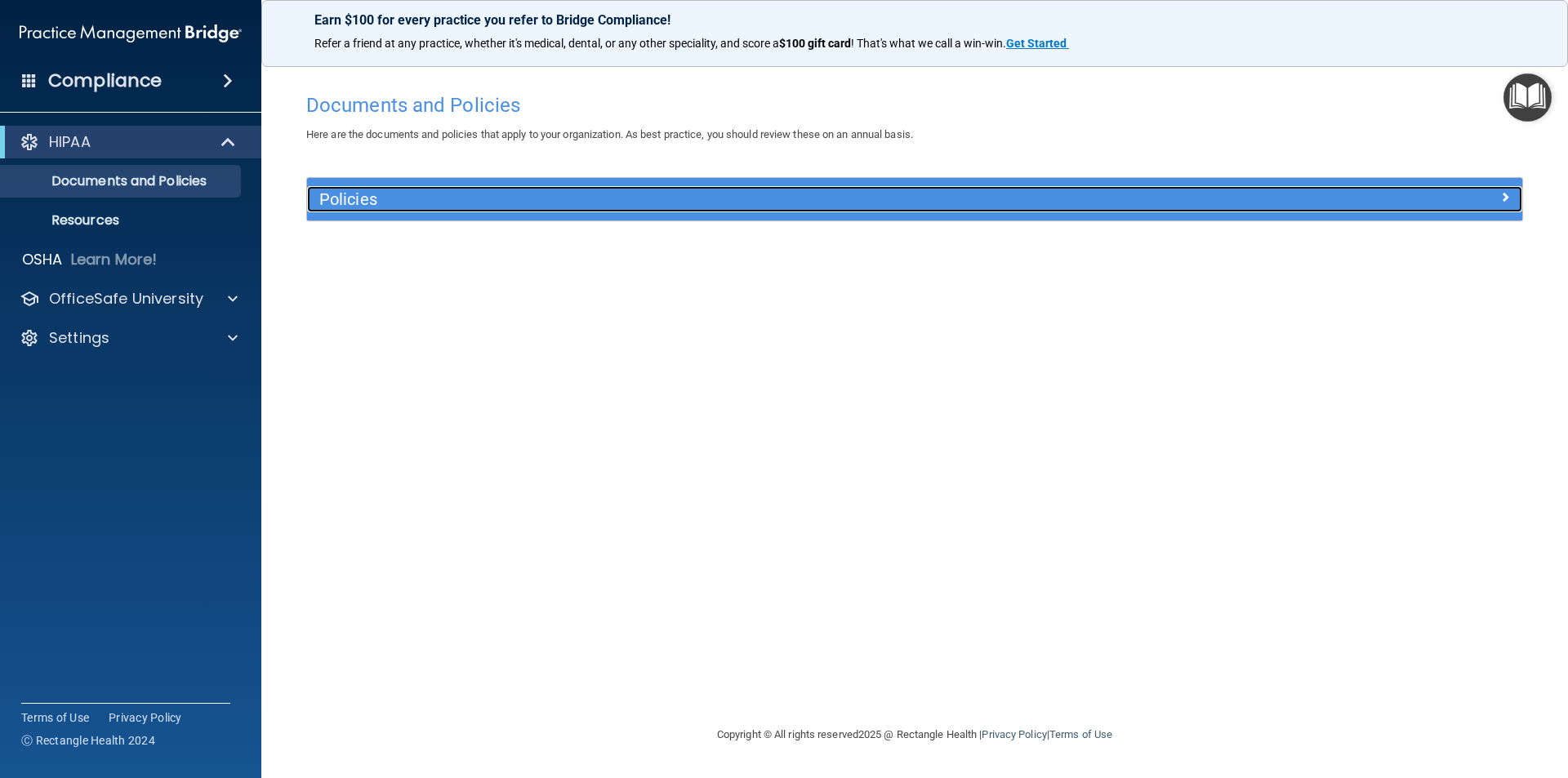
scroll to position [0, 0]
click at [1506, 191] on span at bounding box center [1504, 196] width 10 height 19
